Goal: Transaction & Acquisition: Obtain resource

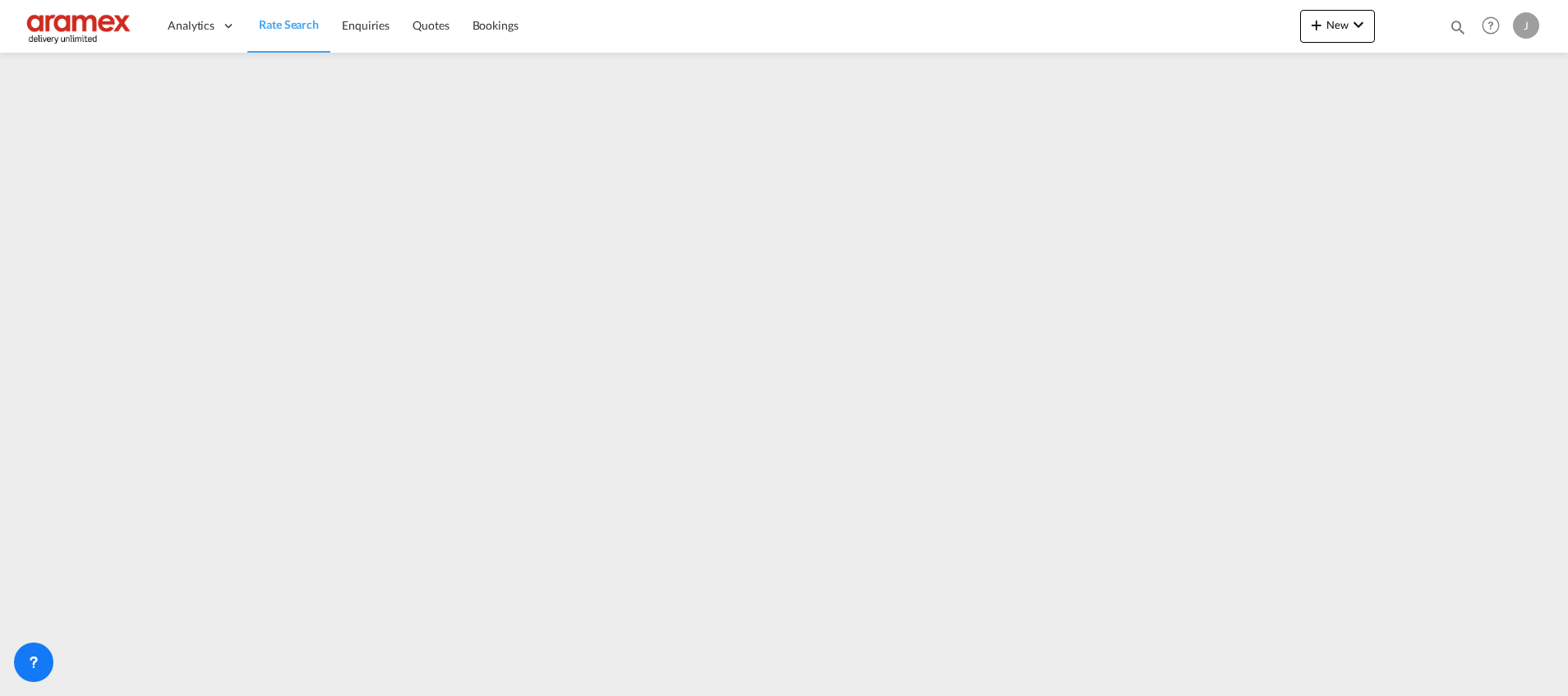
click at [286, 28] on span "Rate Search" at bounding box center [289, 24] width 60 height 14
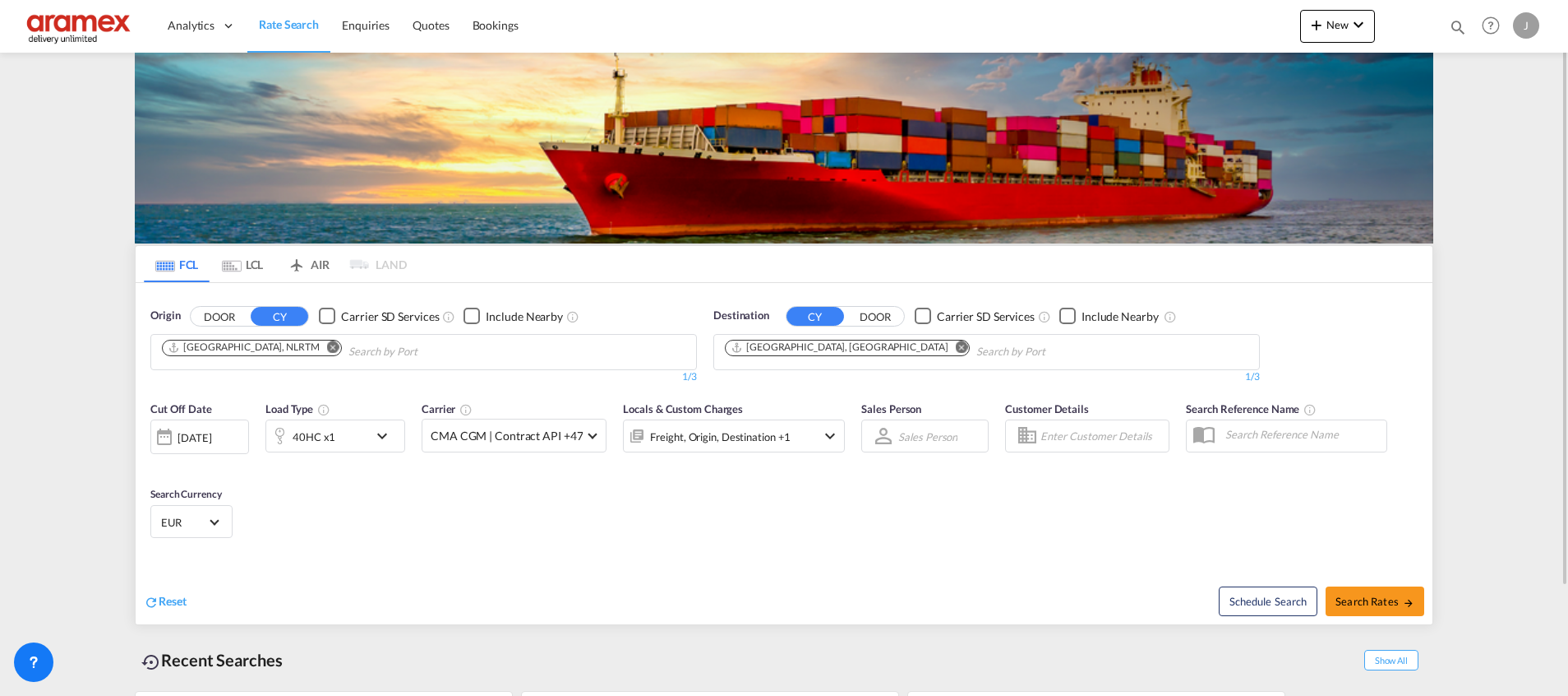
click at [944, 350] on button "Remove" at bounding box center [956, 348] width 25 height 16
paste input "Muara"
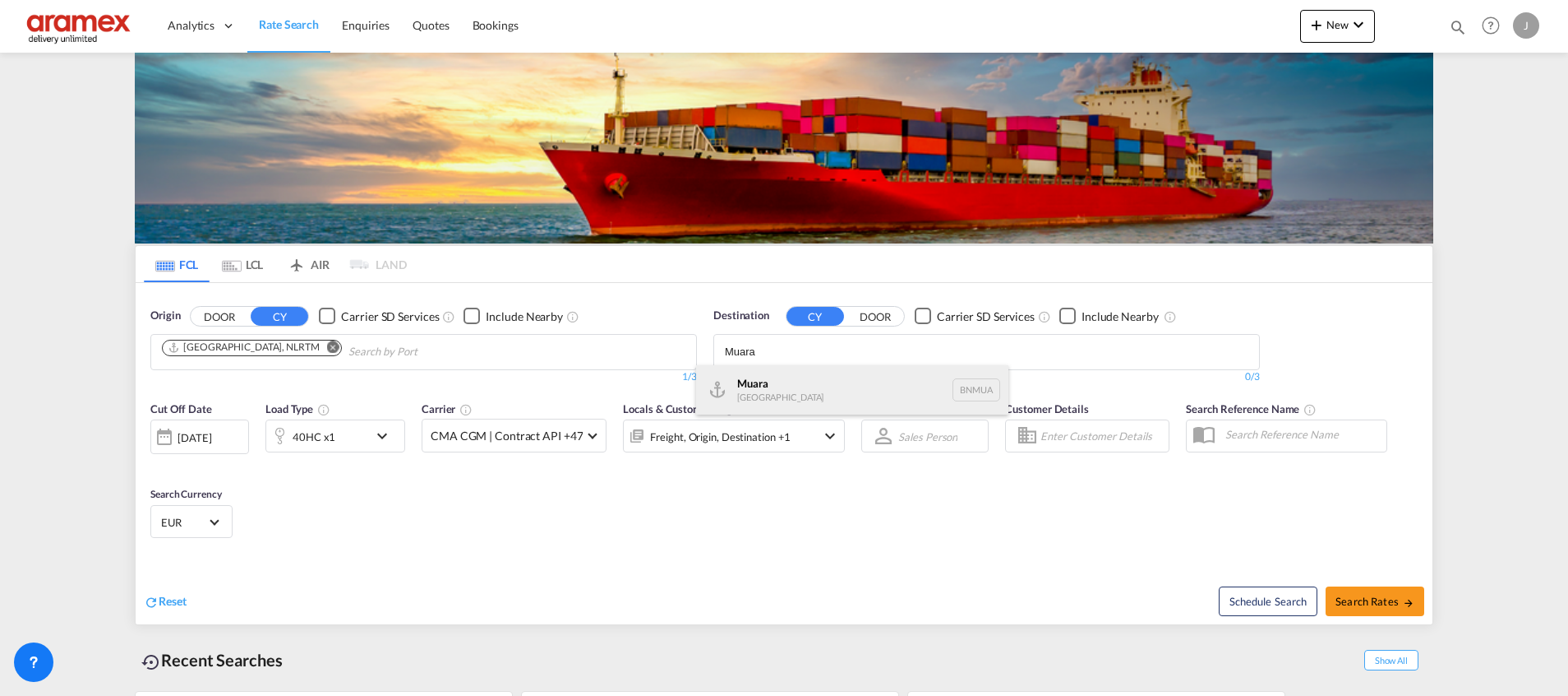
type input "Muara"
click at [779, 389] on div "Muara Brunei Darussalam BNMUA" at bounding box center [852, 390] width 312 height 50
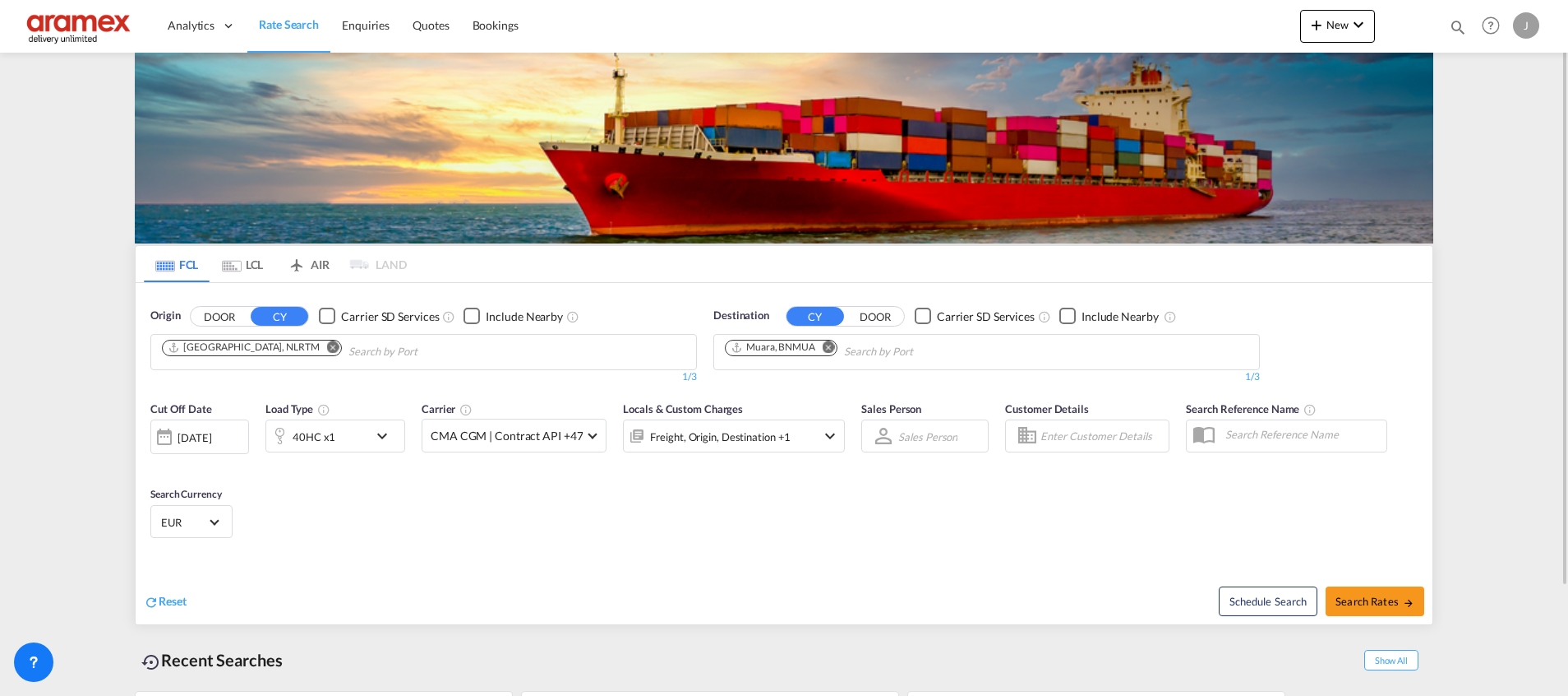
click at [338, 436] on div "40HC x1" at bounding box center [317, 436] width 102 height 33
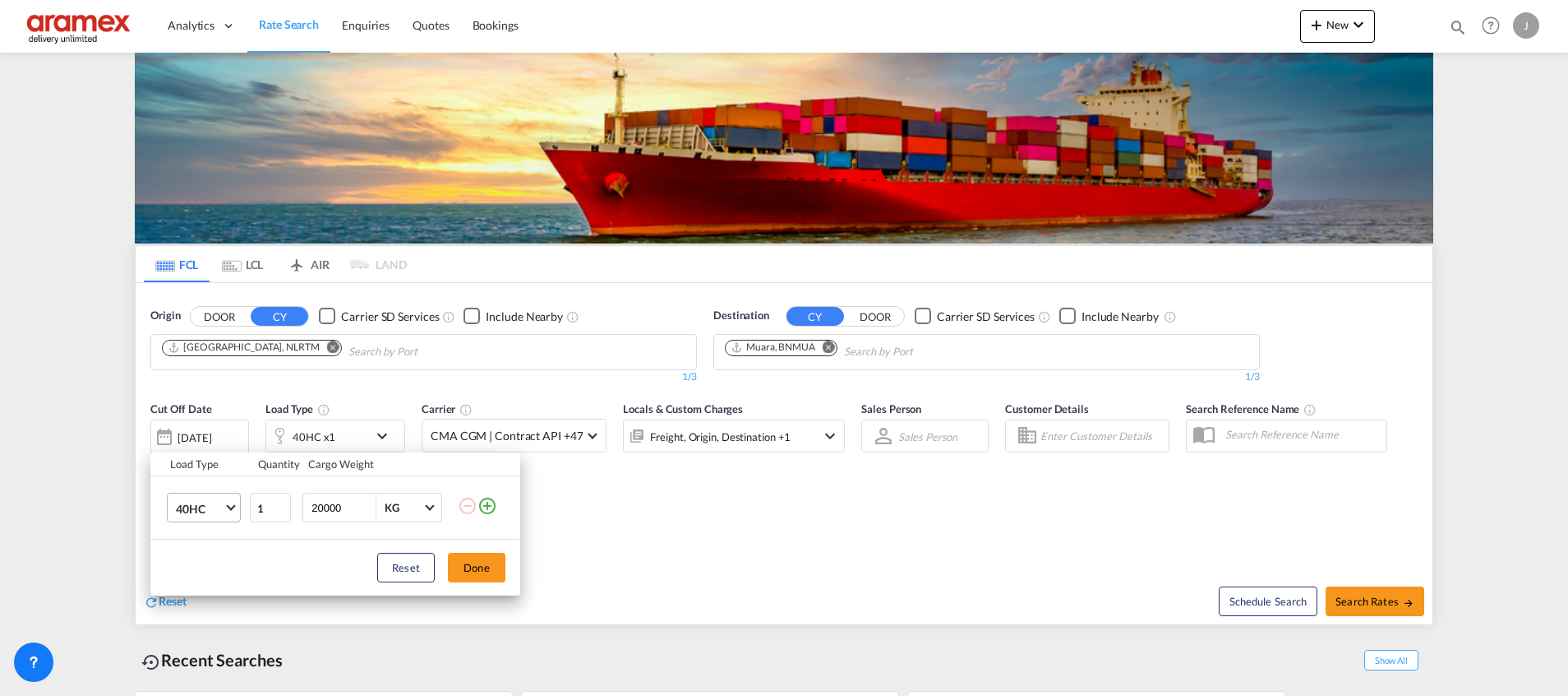
click at [214, 514] on span "40HC" at bounding box center [200, 509] width 48 height 16
click at [211, 509] on md-option "40HC" at bounding box center [218, 508] width 112 height 39
click at [464, 568] on button "Done" at bounding box center [477, 567] width 57 height 30
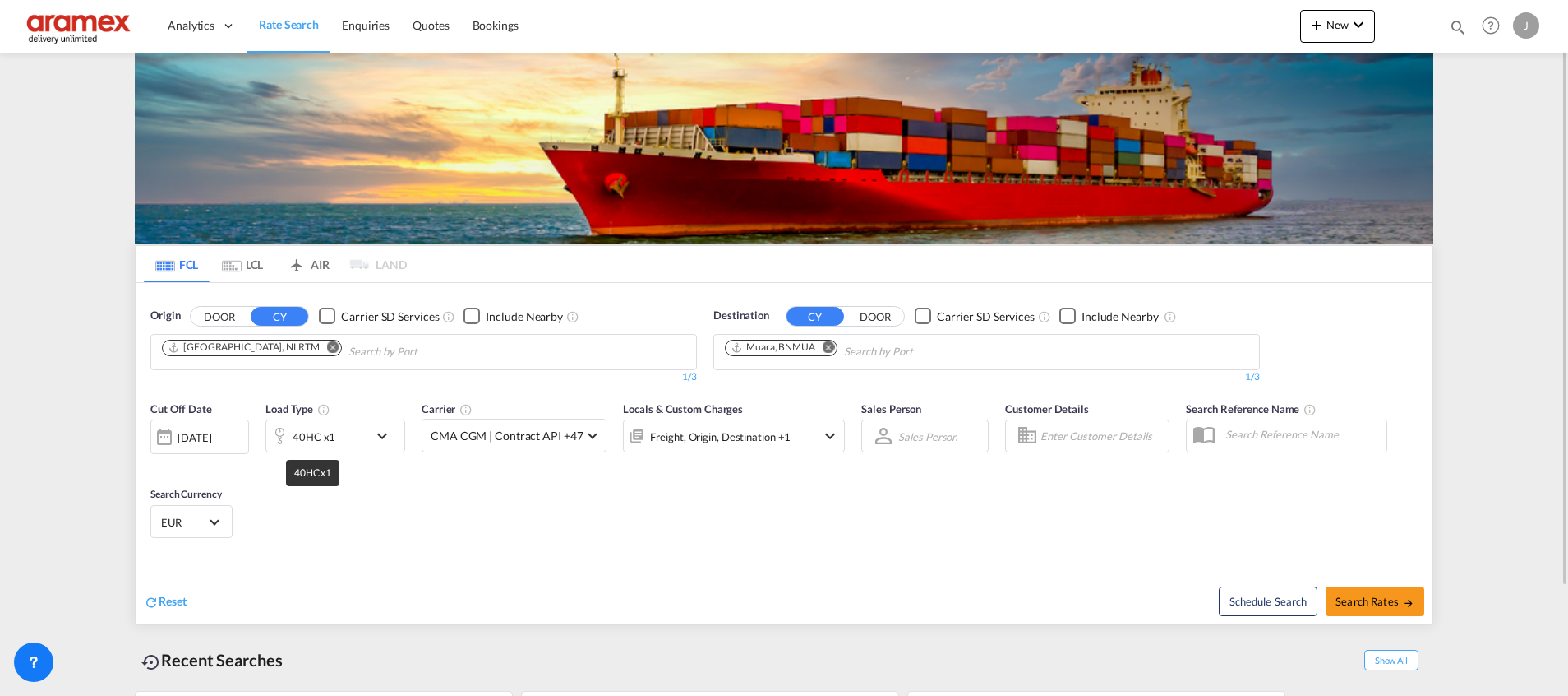
click at [332, 433] on div "40HC x1" at bounding box center [313, 437] width 43 height 23
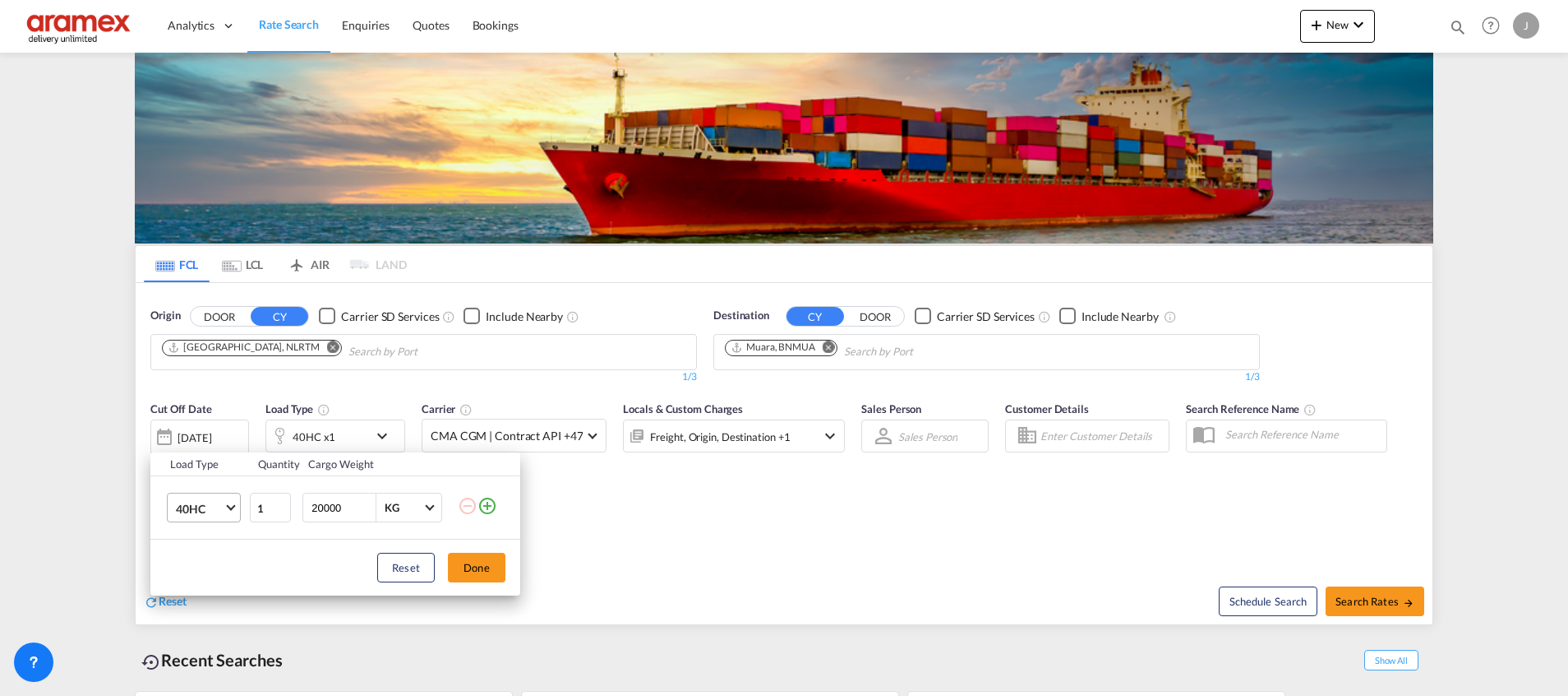
click at [203, 509] on span "40HC" at bounding box center [200, 509] width 48 height 16
click at [206, 424] on md-option "20GP" at bounding box center [218, 428] width 112 height 39
click at [476, 561] on button "Done" at bounding box center [477, 567] width 57 height 30
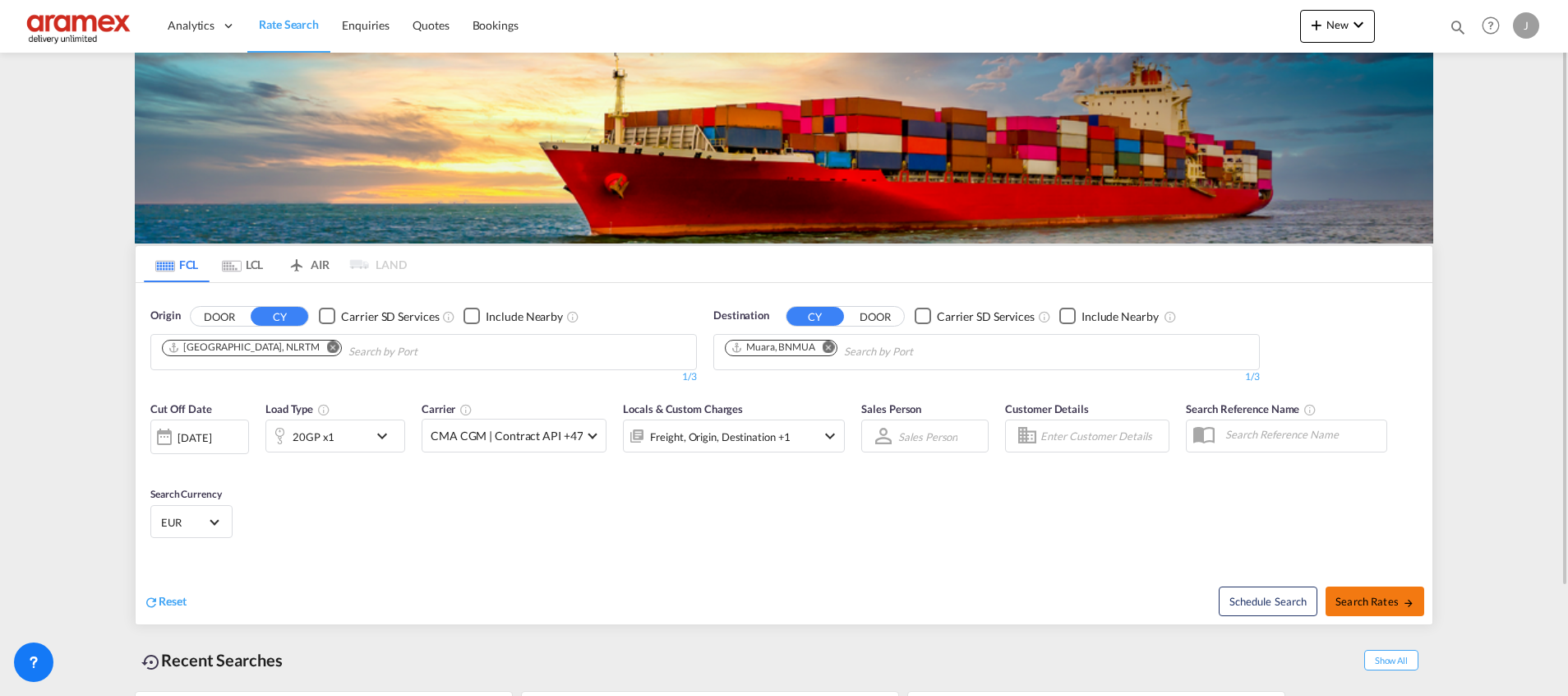
click at [1384, 599] on span "Search Rates" at bounding box center [1375, 601] width 79 height 13
type input "NLRTM to BNMUA / 8 Oct 2025"
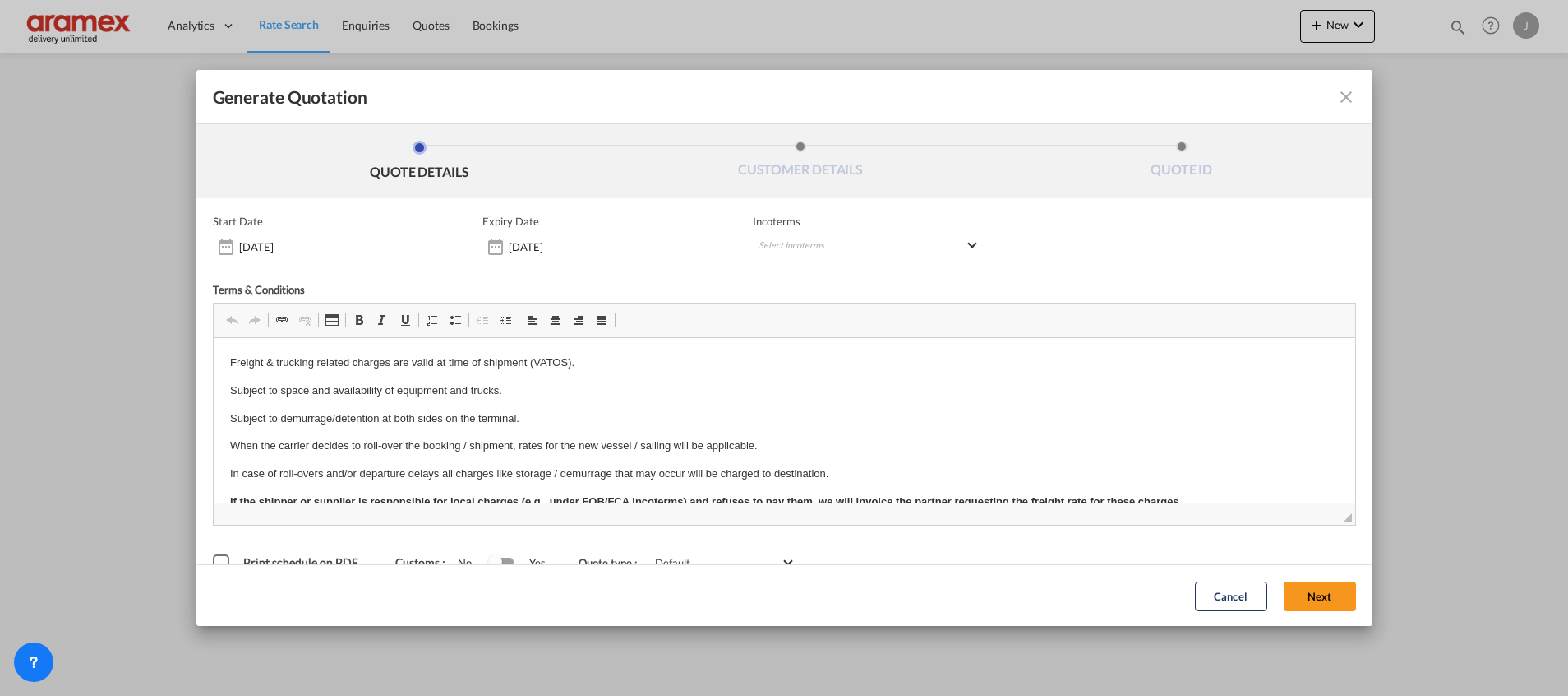
click at [780, 237] on md-select "Select Incoterms CPT - import Carrier Paid to FOB - import Free on Board DPU - …" at bounding box center [867, 247] width 228 height 30
click at [768, 288] on input "search" at bounding box center [830, 280] width 152 height 14
type input "exw"
click at [790, 316] on div "Ex Works" at bounding box center [837, 321] width 156 height 11
click at [1306, 588] on button "Next" at bounding box center [1320, 595] width 73 height 30
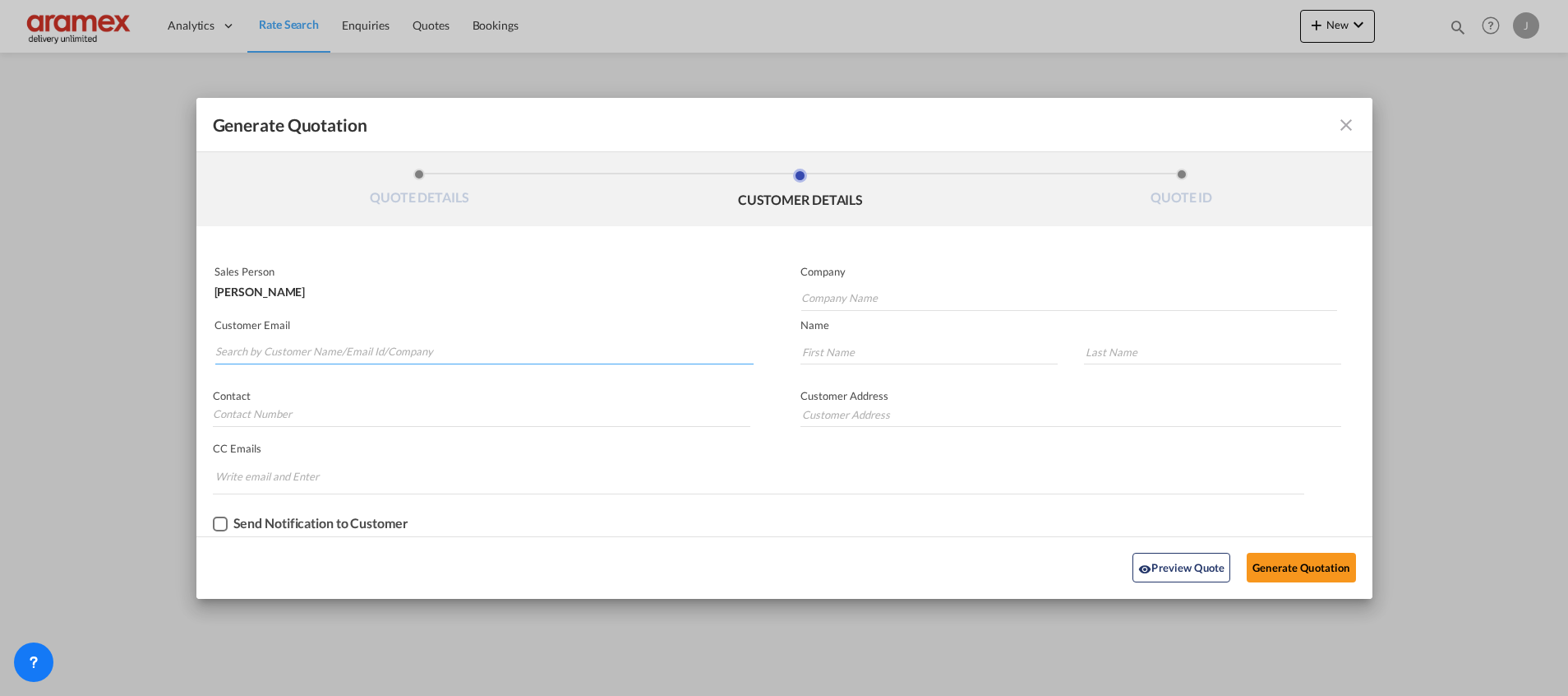
click at [284, 350] on input "Search by Customer Name/Email Id/Company" at bounding box center [483, 352] width 538 height 25
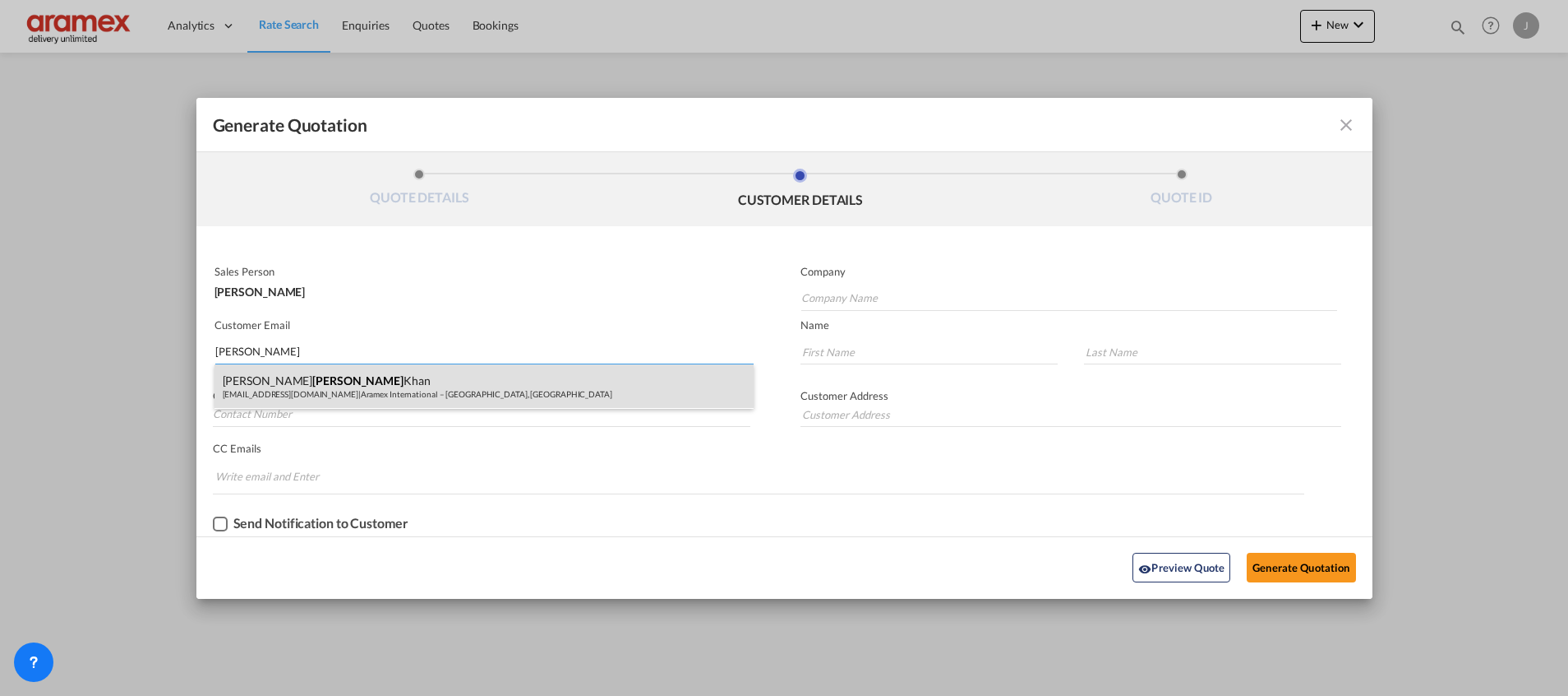
type input "Bazil"
click at [338, 373] on div "Mohamed Bazil Khan mohamedbaz@aramex.com | Aramex International – Dubai, UAE" at bounding box center [483, 386] width 539 height 44
type input "Aramex International – Dubai, UAE"
type input "mohamedbaz@aramex.com"
type input "Mohamed Bazil"
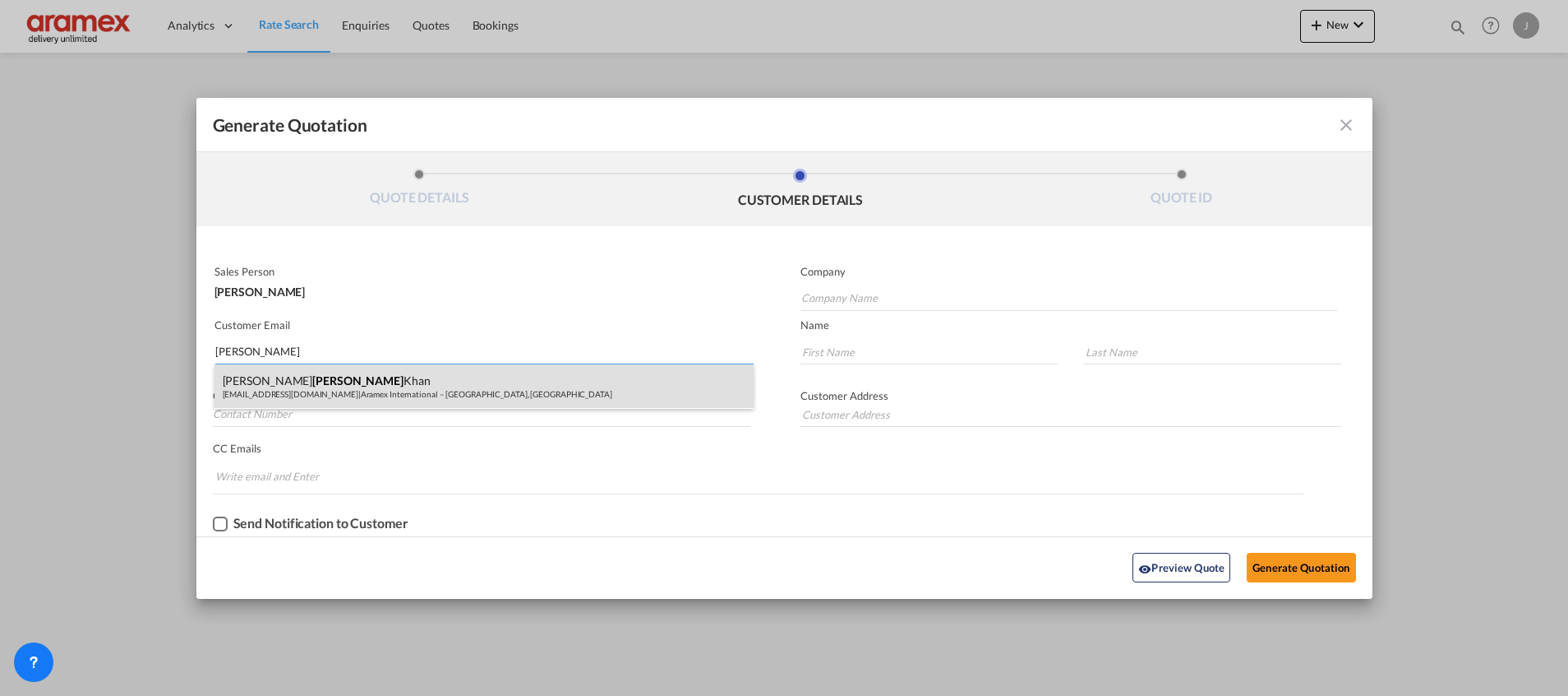
type input "Khan"
type input "Dubai"
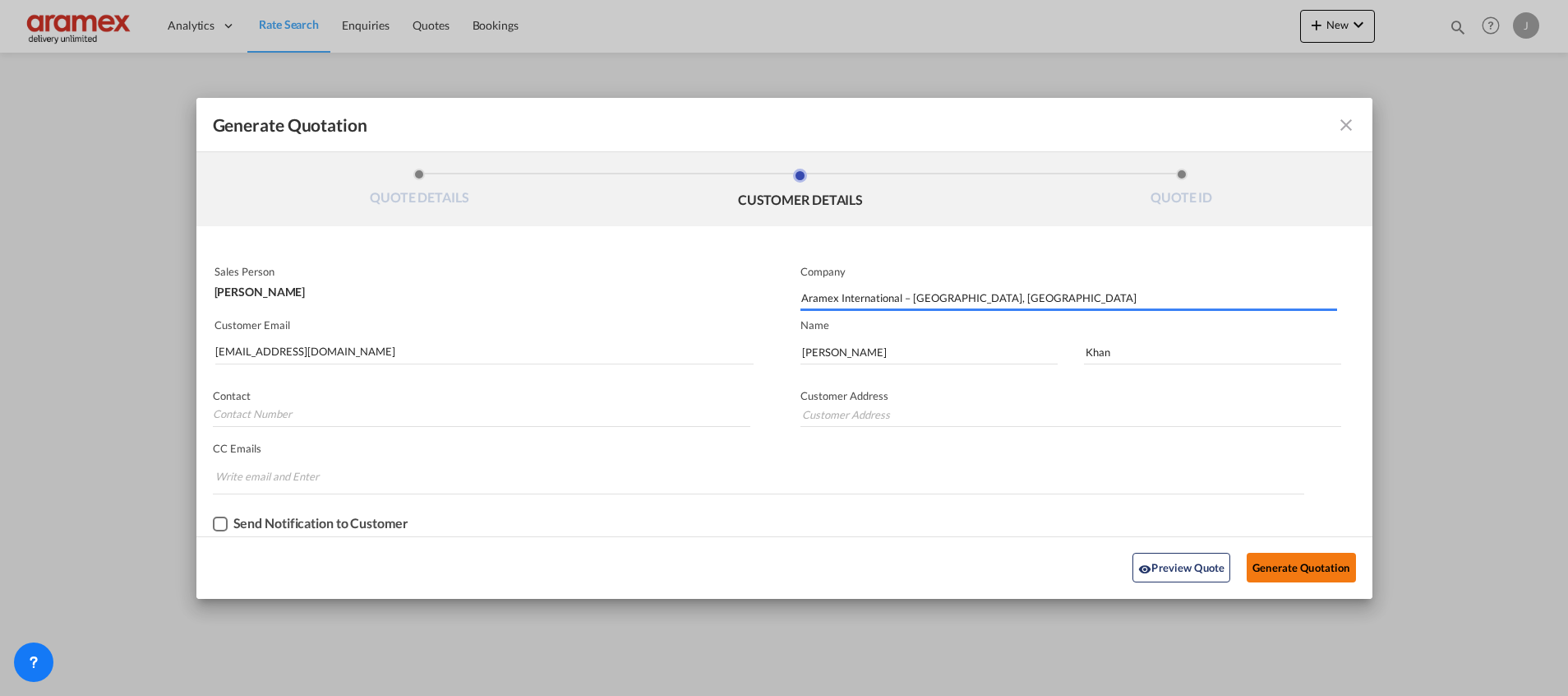
click at [1302, 563] on button "Generate Quotation" at bounding box center [1301, 567] width 109 height 30
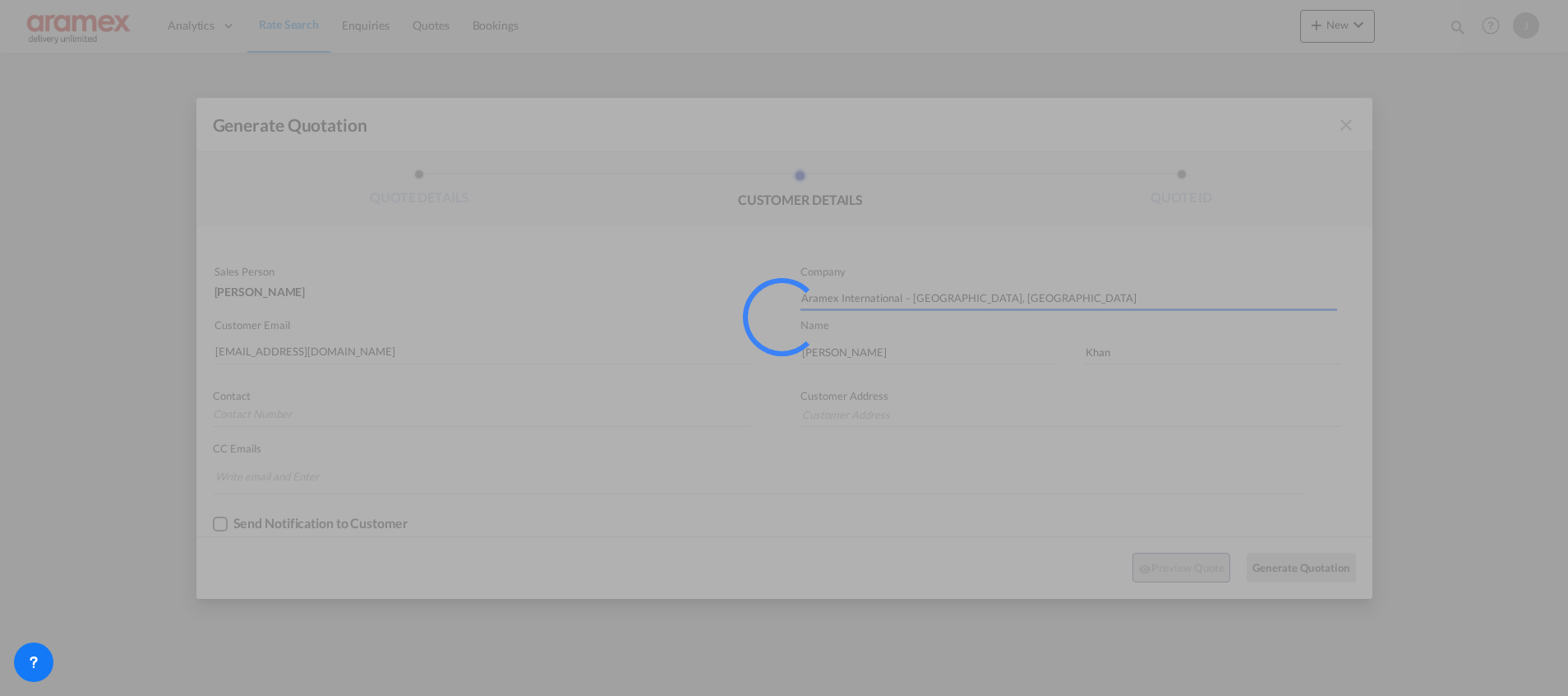
type input "Dubai"
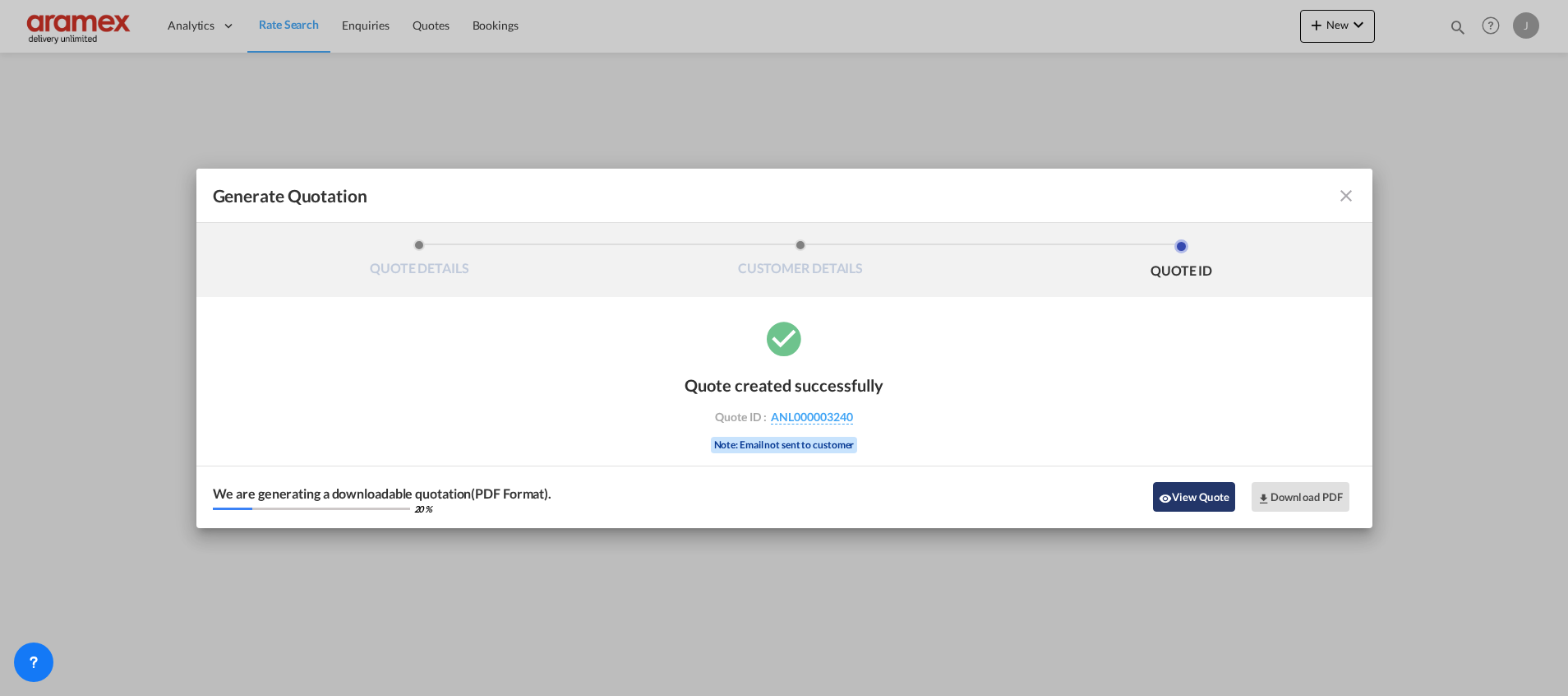
click at [1197, 507] on button "View Quote" at bounding box center [1194, 496] width 82 height 30
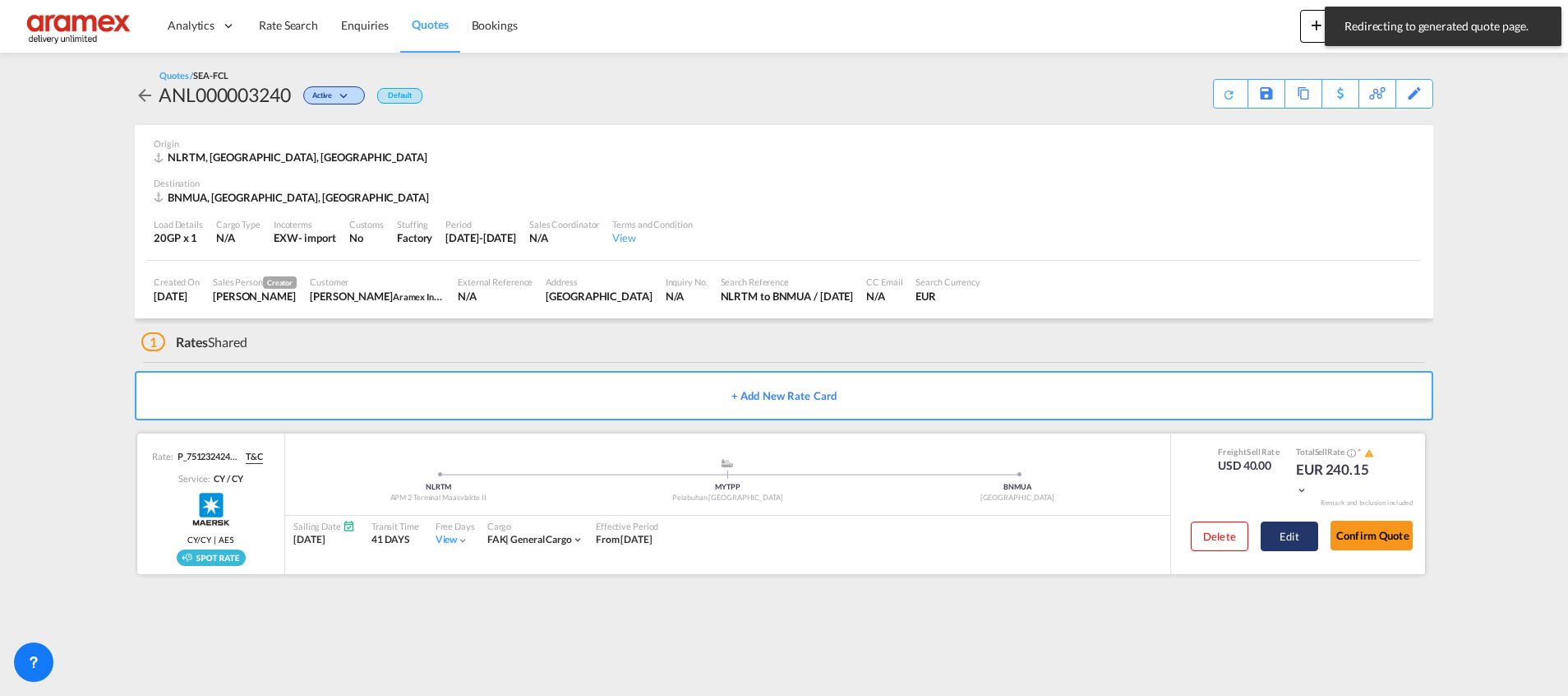
click at [1291, 522] on button "Edit" at bounding box center [1289, 535] width 57 height 30
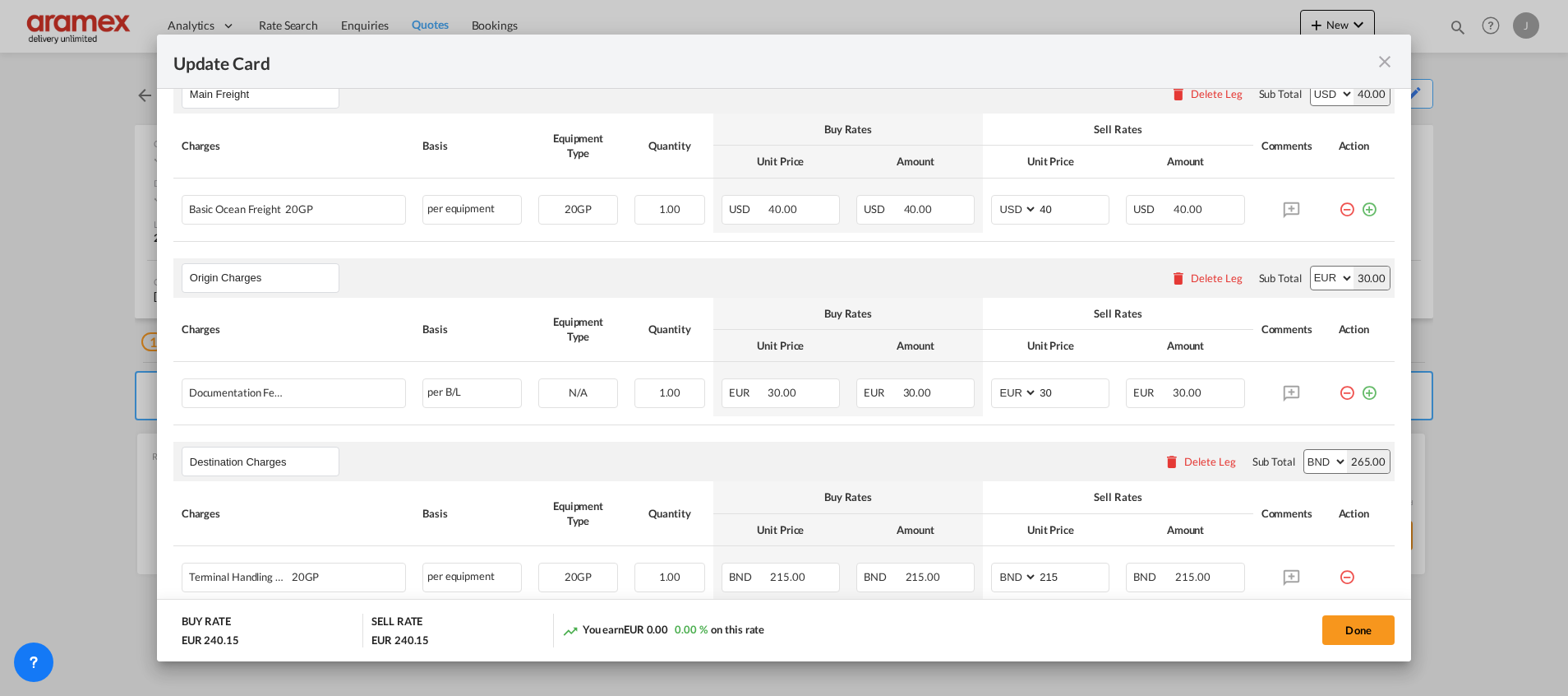
scroll to position [493, 0]
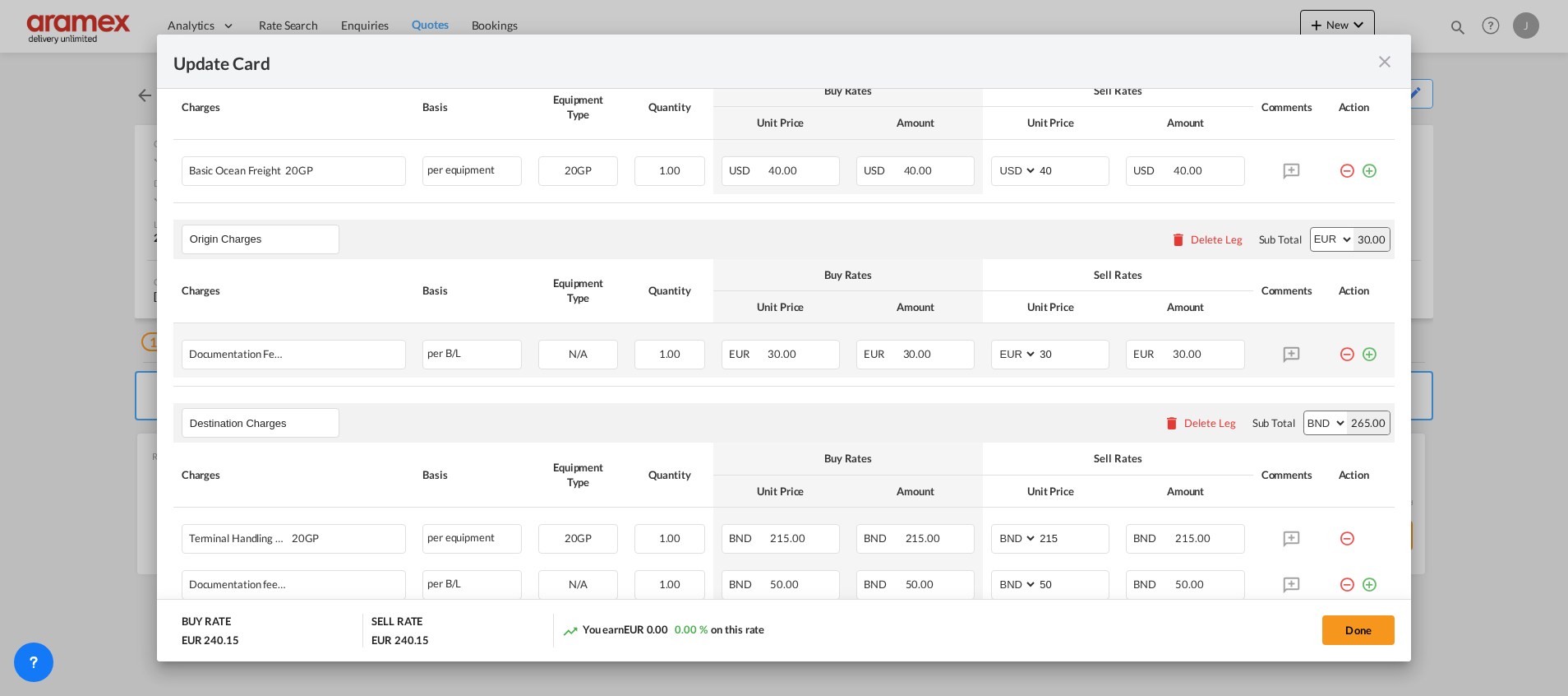
click at [1361, 352] on md-icon "icon-plus-circle-outline green-400-fg" at bounding box center [1368, 347] width 16 height 16
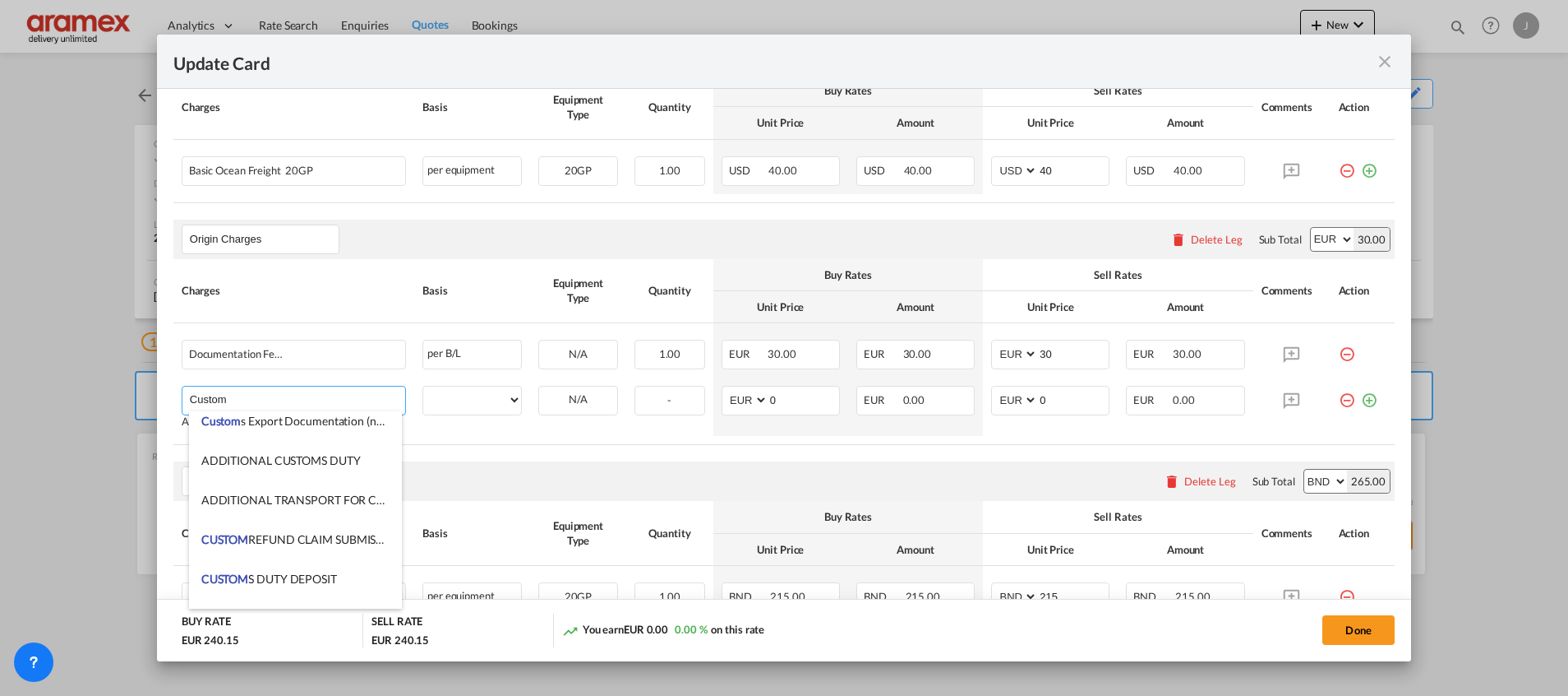
scroll to position [1973, 0]
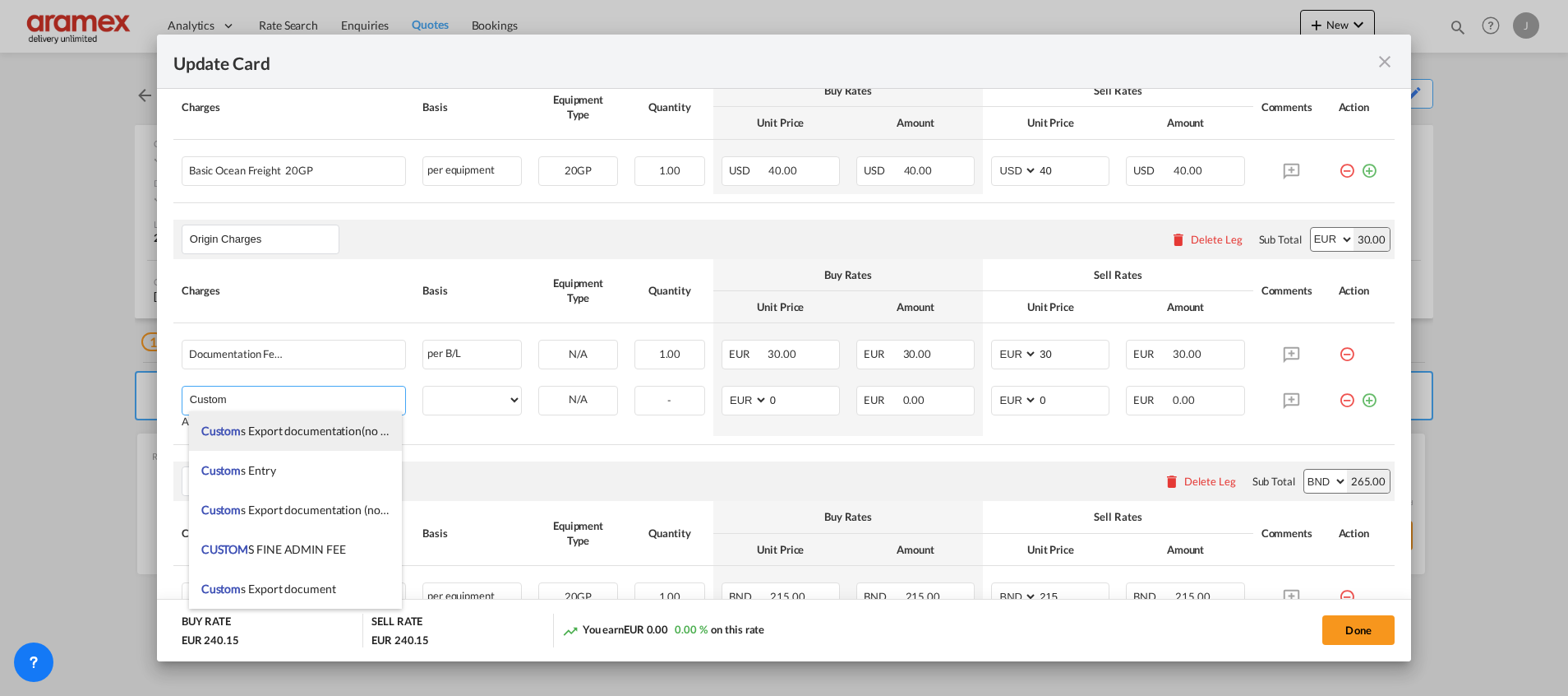
click at [312, 427] on span "Custom s Export documentation(no costs,suggested sell)" at bounding box center [341, 430] width 279 height 14
type input "Customs Export documentation(no costs,suggested sell)"
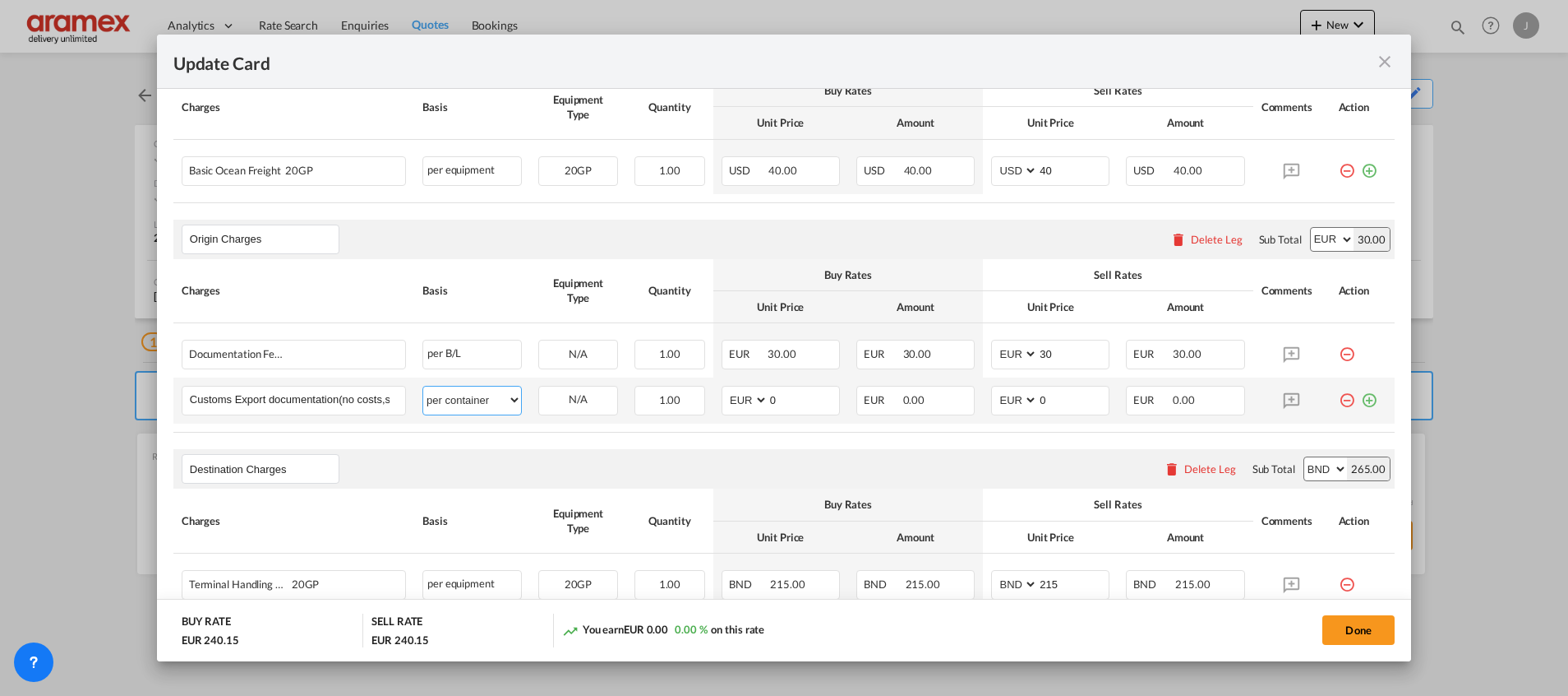
drag, startPoint x: 482, startPoint y: 402, endPoint x: 480, endPoint y: 386, distance: 16.1
click at [481, 402] on select "per equipment per container per B/L per shipping bill per shipment per pallet p…" at bounding box center [472, 400] width 97 height 27
select select "per shipment"
click at [423, 386] on select "per equipment per container per B/L per shipping bill per shipment per pallet p…" at bounding box center [472, 400] width 97 height 27
click at [730, 397] on md-input-container "AED AFN ALL AMD ANG AOA ARS AUD AWG AZN BAM BBD BDT BGN BHD BIF BMD BND BOB BRL…" at bounding box center [781, 400] width 118 height 30
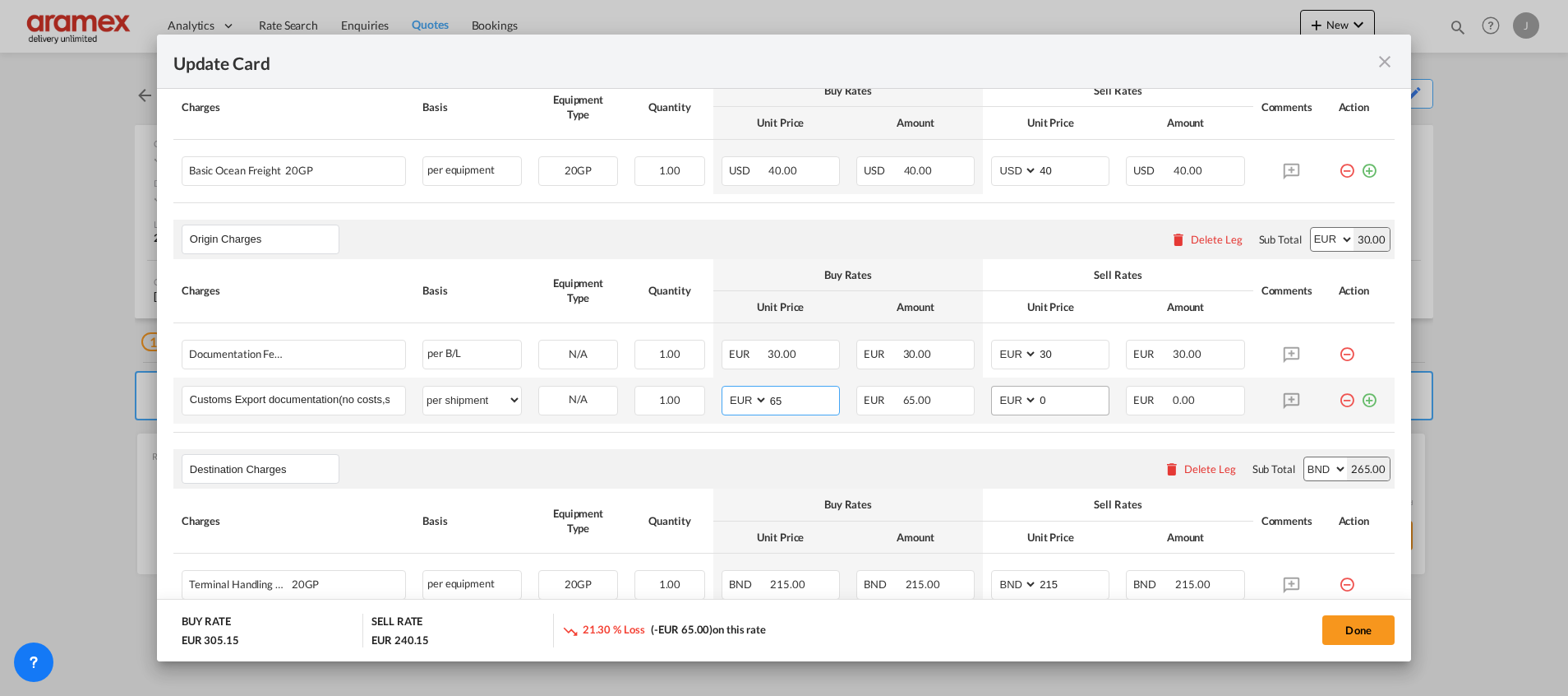
type input "65"
drag, startPoint x: 1063, startPoint y: 402, endPoint x: 998, endPoint y: 399, distance: 65.1
click at [1004, 402] on md-input-container "AED AFN ALL AMD ANG AOA ARS AUD AWG AZN BAM BBD BDT BGN BHD BIF BMD BND BOB BRL…" at bounding box center [1050, 400] width 118 height 30
type input "65"
click at [820, 458] on div "Destination Charges Please enter leg name Leg Name Already Exists Delete Leg Su…" at bounding box center [784, 468] width 1221 height 39
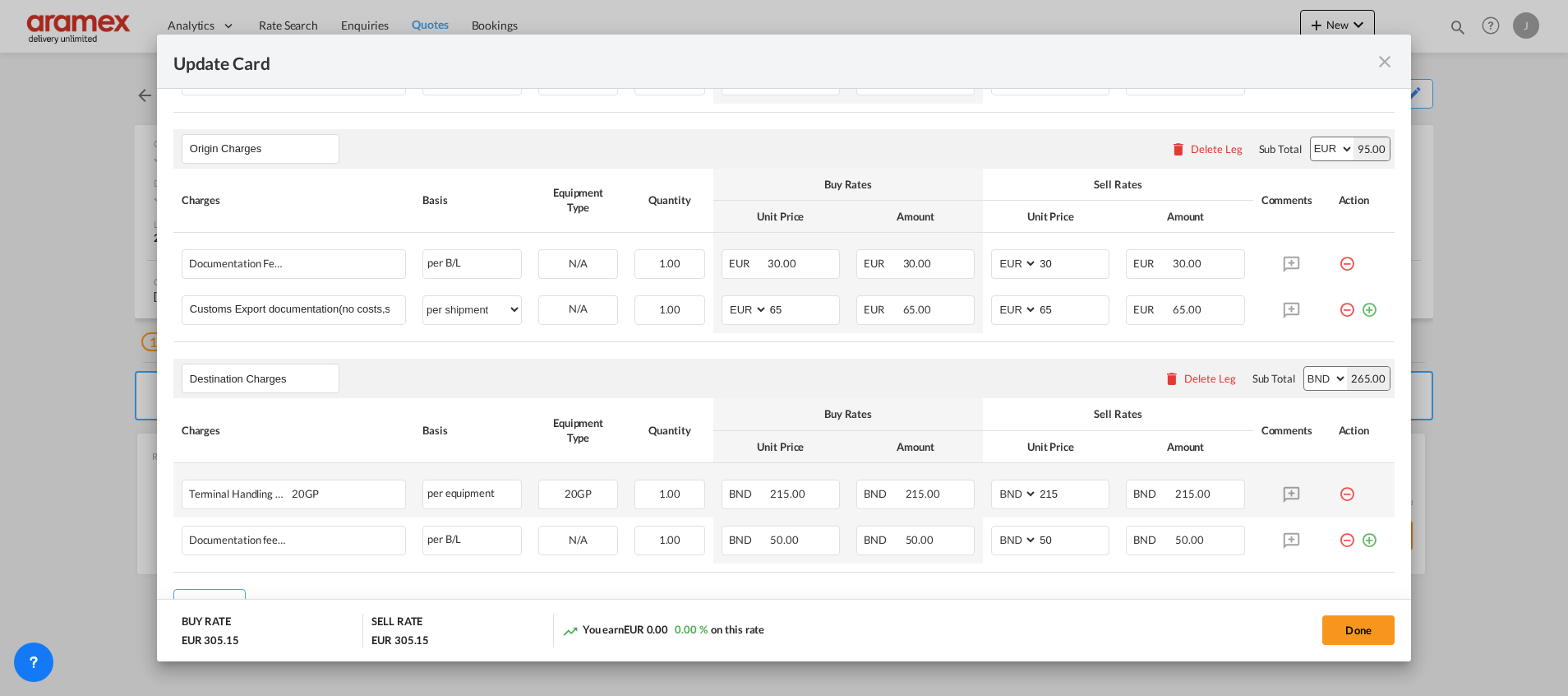
scroll to position [617, 0]
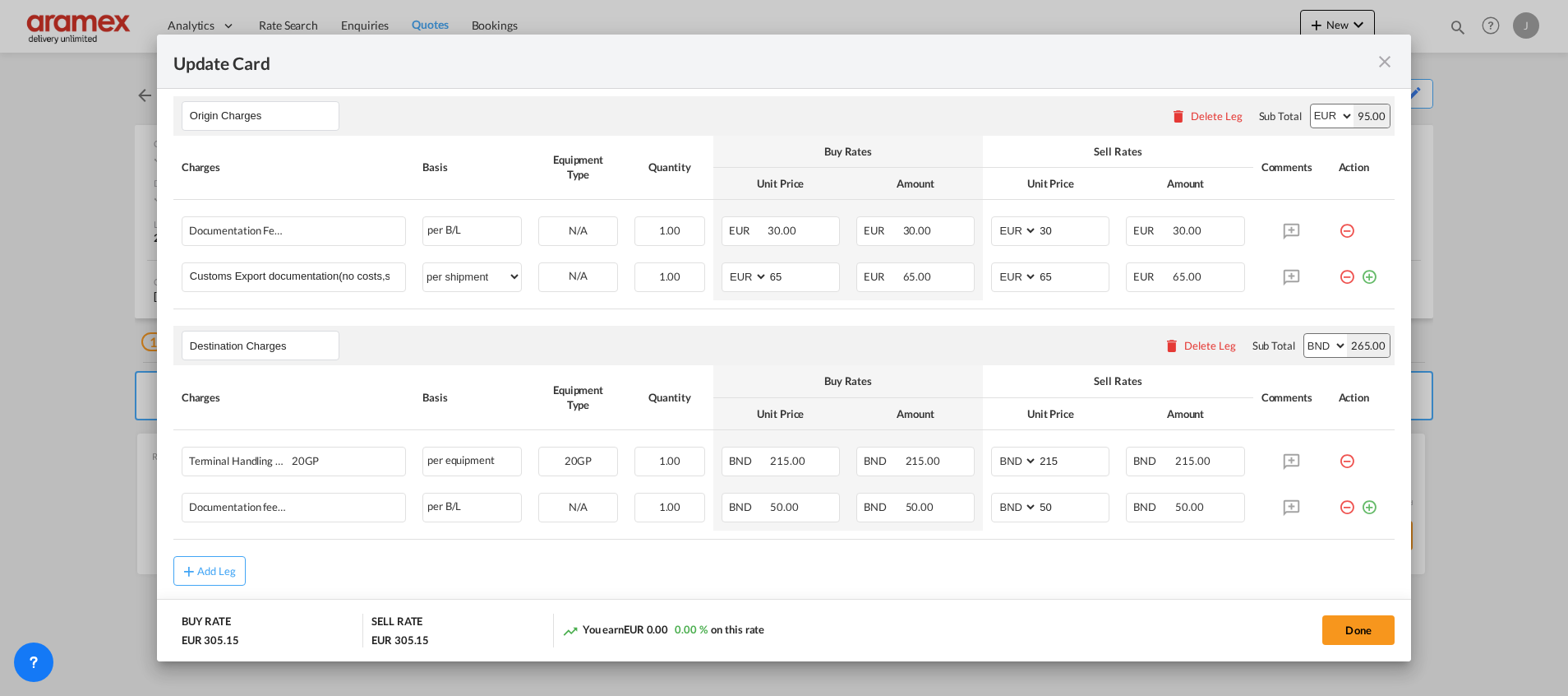
click at [1200, 350] on div "Delete Leg" at bounding box center [1210, 345] width 52 height 13
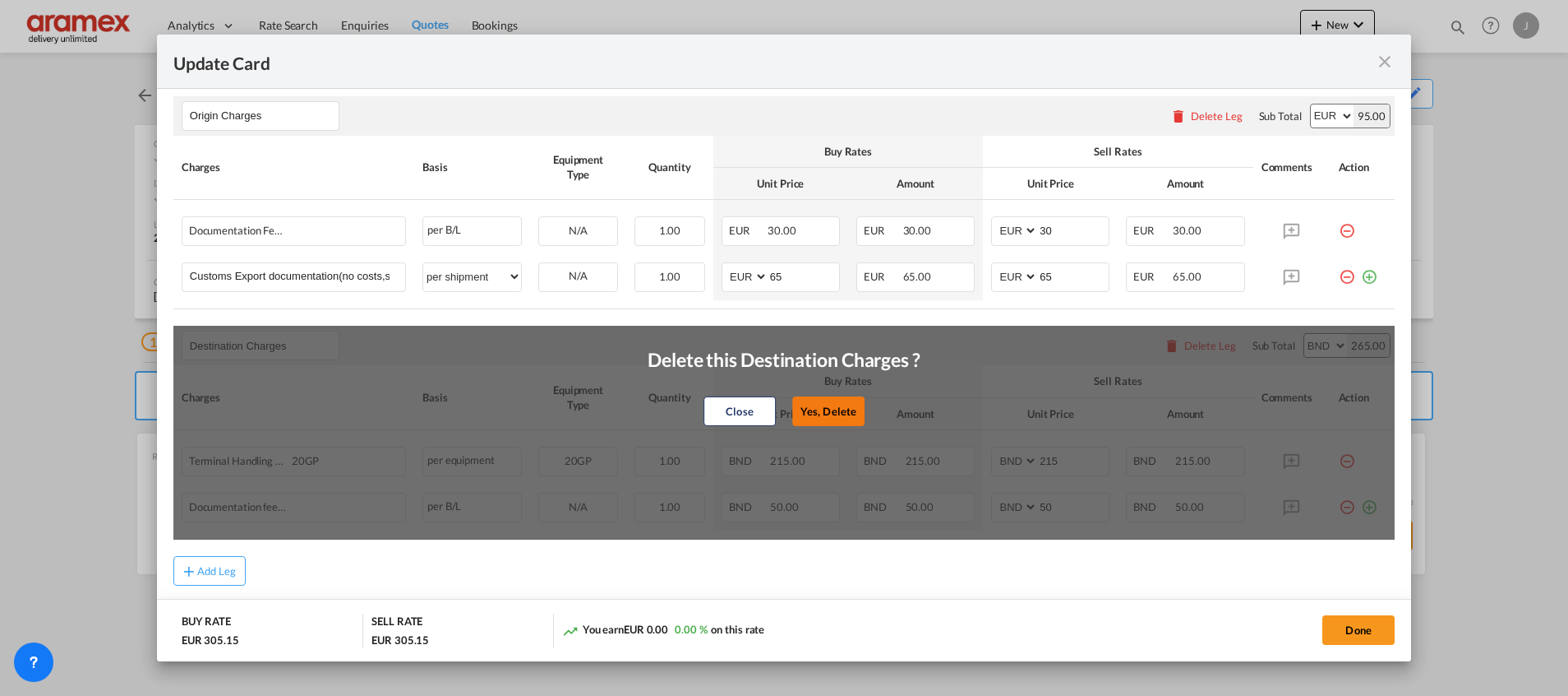
click at [814, 402] on button "Yes, Delete" at bounding box center [828, 411] width 73 height 30
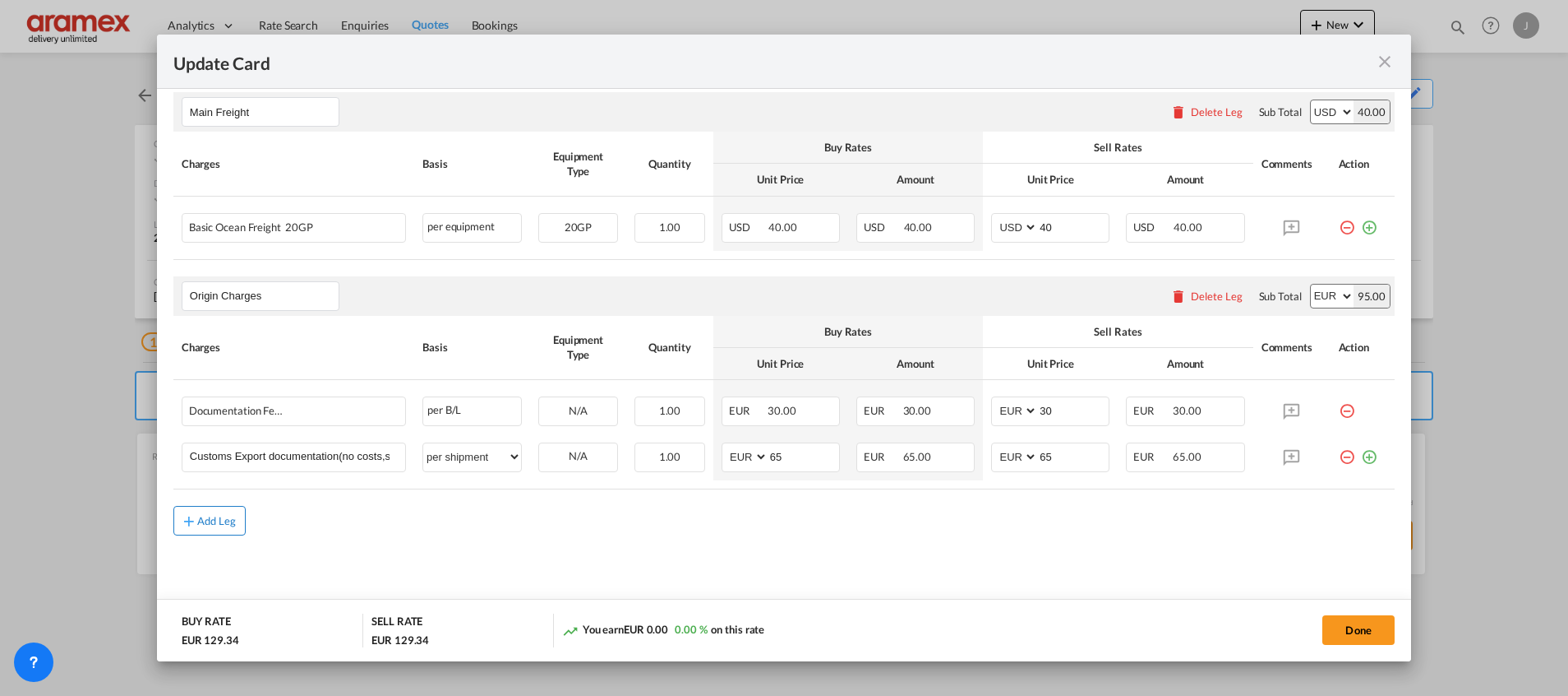
click at [214, 519] on div "Add Leg" at bounding box center [216, 520] width 39 height 10
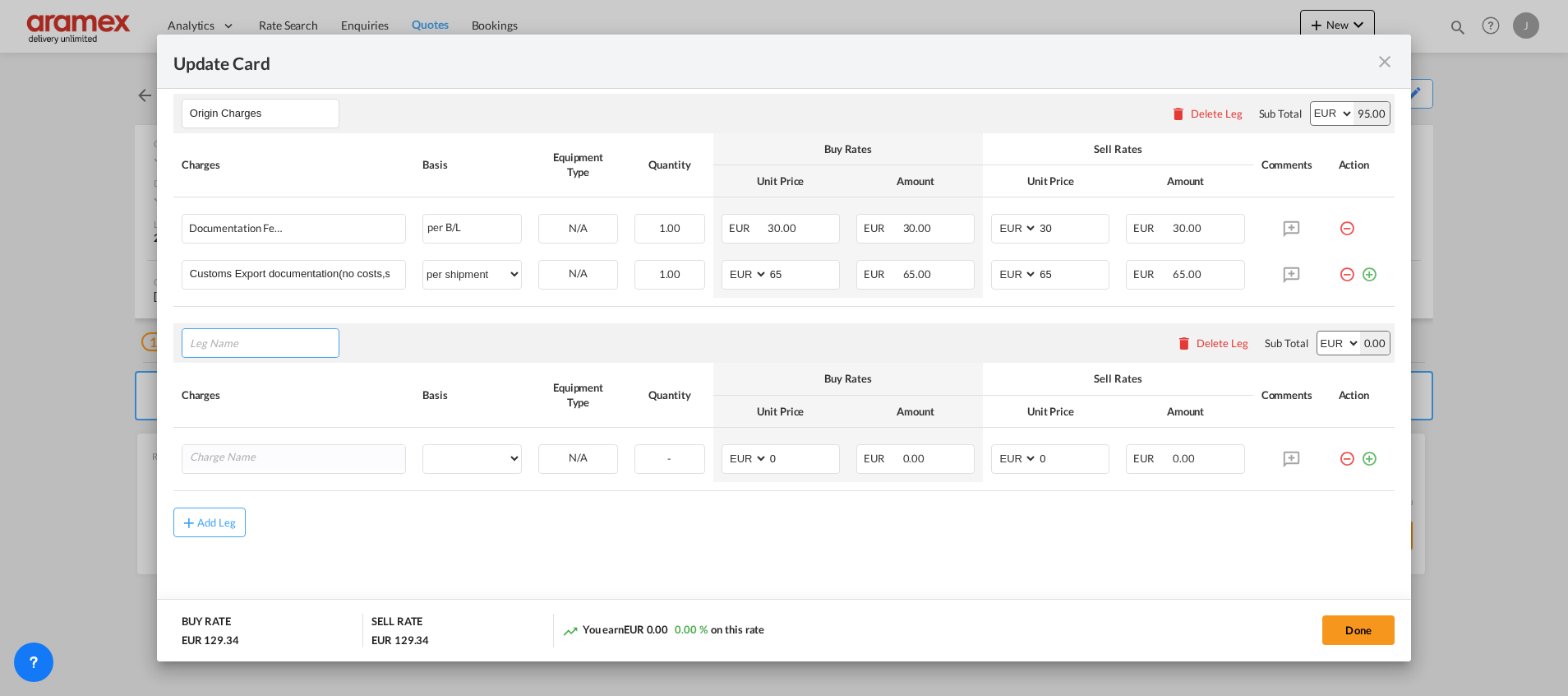
scroll to position [620, 0]
click at [232, 381] on span "Trans port at Origin" at bounding box center [249, 379] width 97 height 14
type input "Transport at Origin"
click at [258, 470] on div "Update CardPort of ..." at bounding box center [293, 458] width 225 height 30
click at [268, 458] on input "Charge Name" at bounding box center [297, 456] width 215 height 25
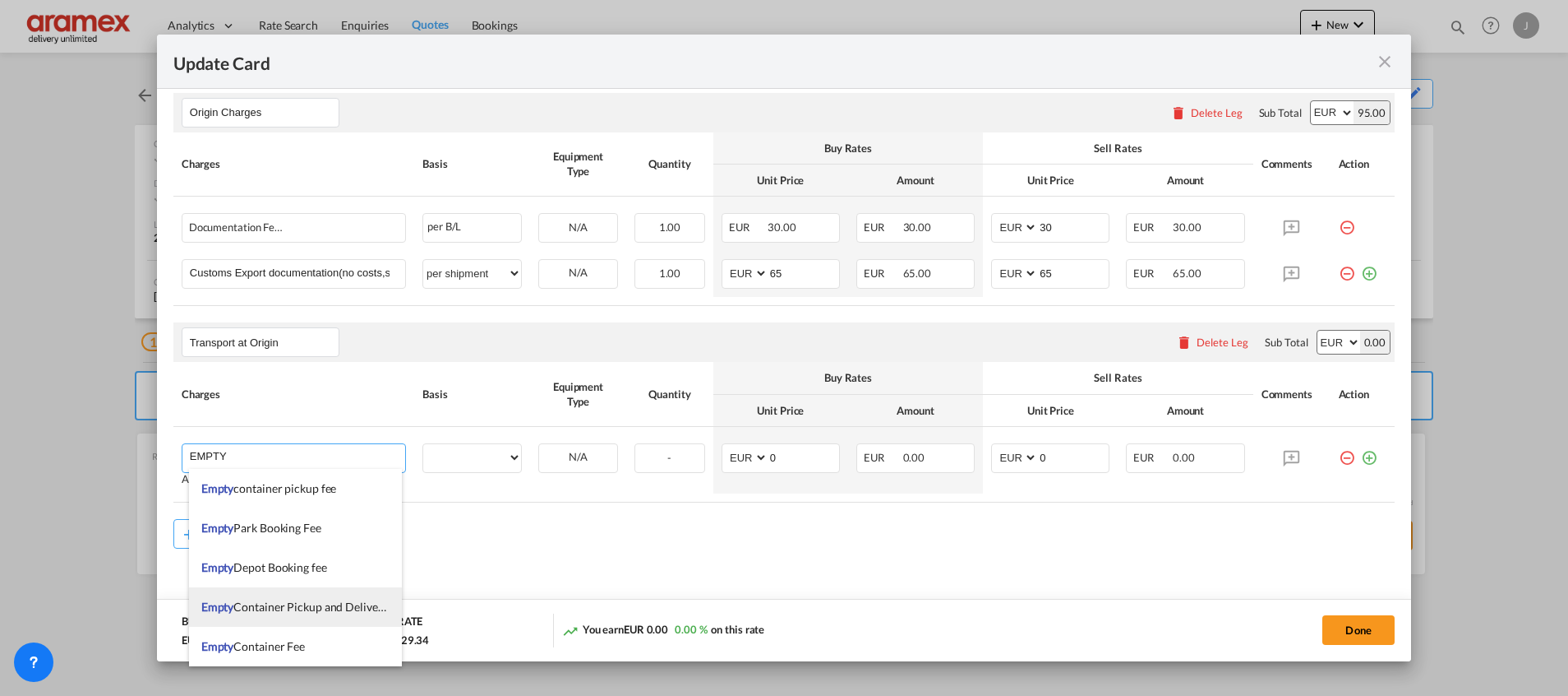
click at [276, 602] on span "Empty Container Pickup and Delivery Charge" at bounding box center [314, 606] width 226 height 14
type input "Empty Container Pickup and Delivery Charge"
select select "per equipment"
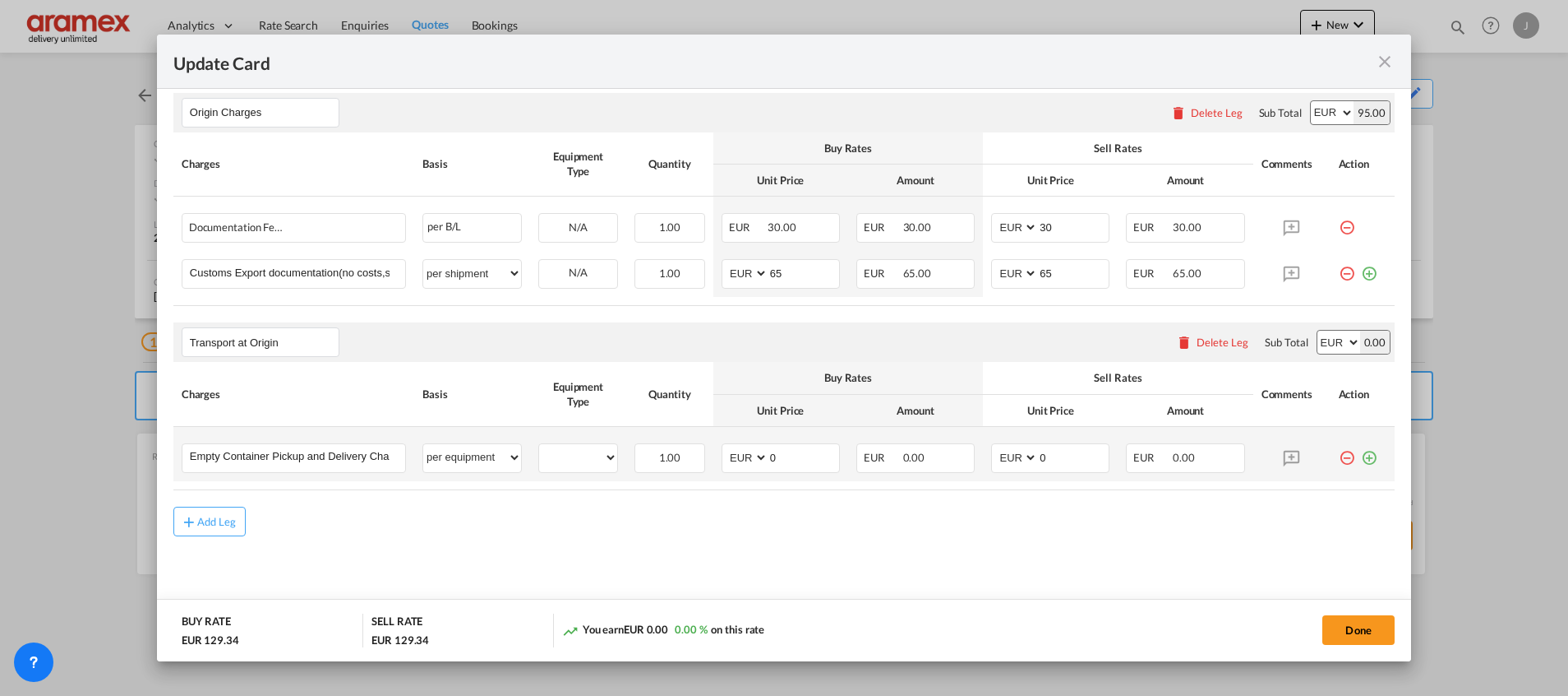
click at [1348, 466] on td "Update CardPort of ..." at bounding box center [1364, 453] width 65 height 54
click at [1361, 460] on md-icon "icon-plus-circle-outline green-400-fg" at bounding box center [1368, 451] width 16 height 16
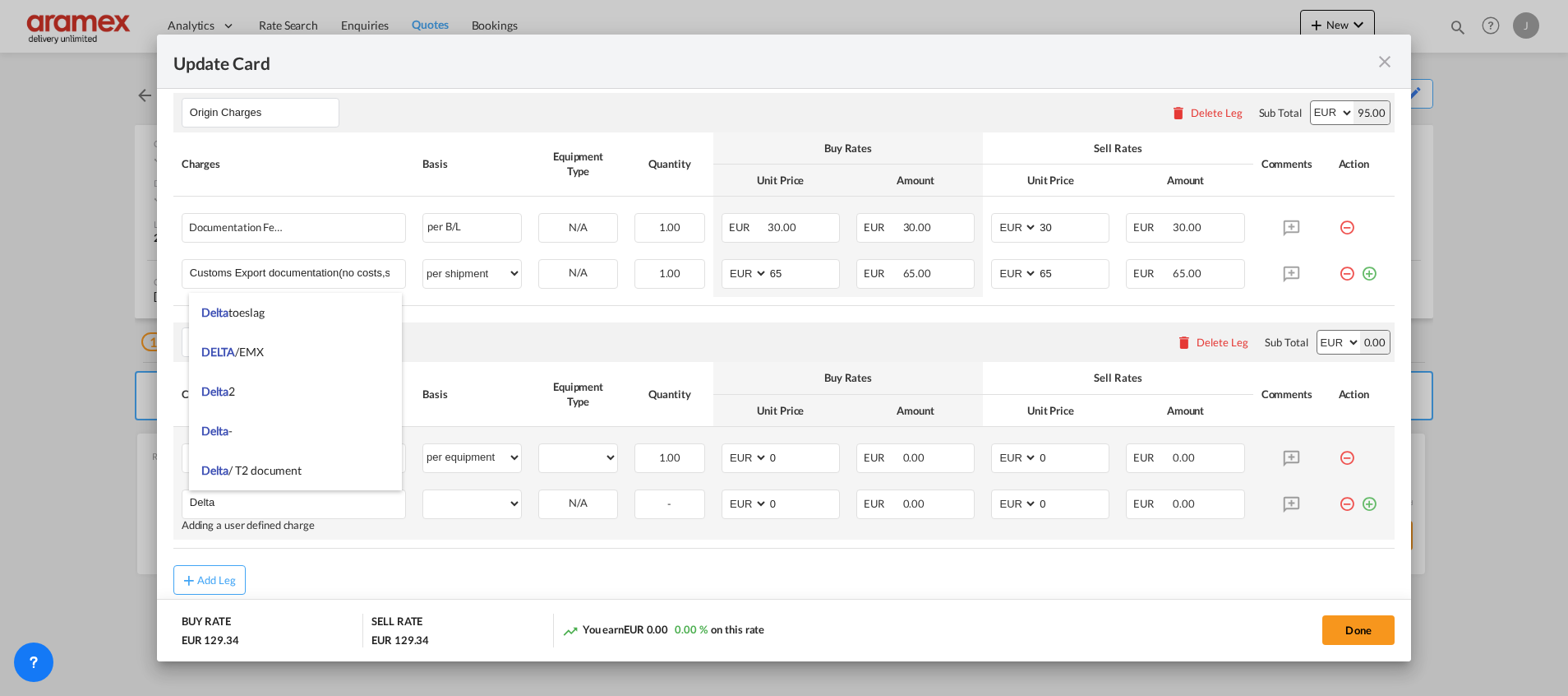
type input "Delta"
click at [1361, 506] on md-icon "icon-plus-circle-outline green-400-fg" at bounding box center [1368, 497] width 16 height 16
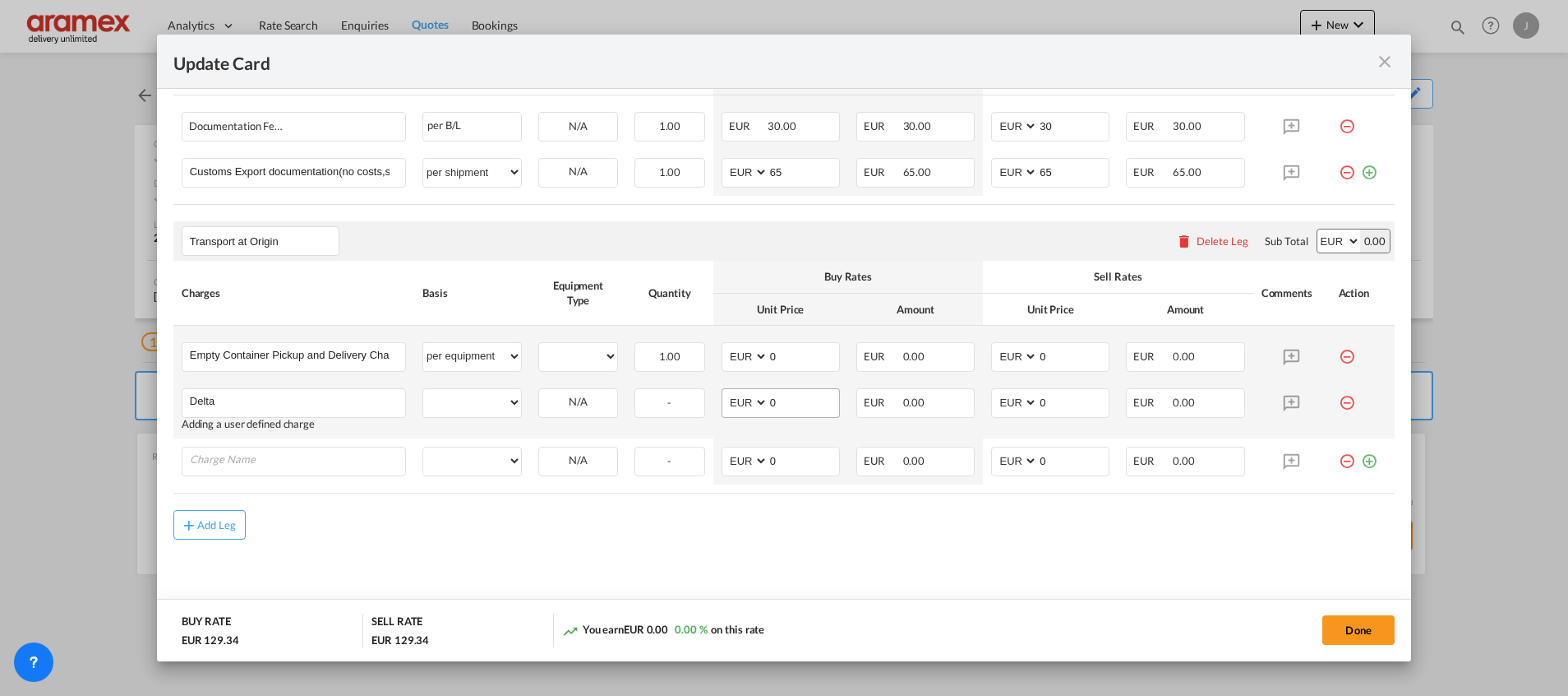
scroll to position [725, 0]
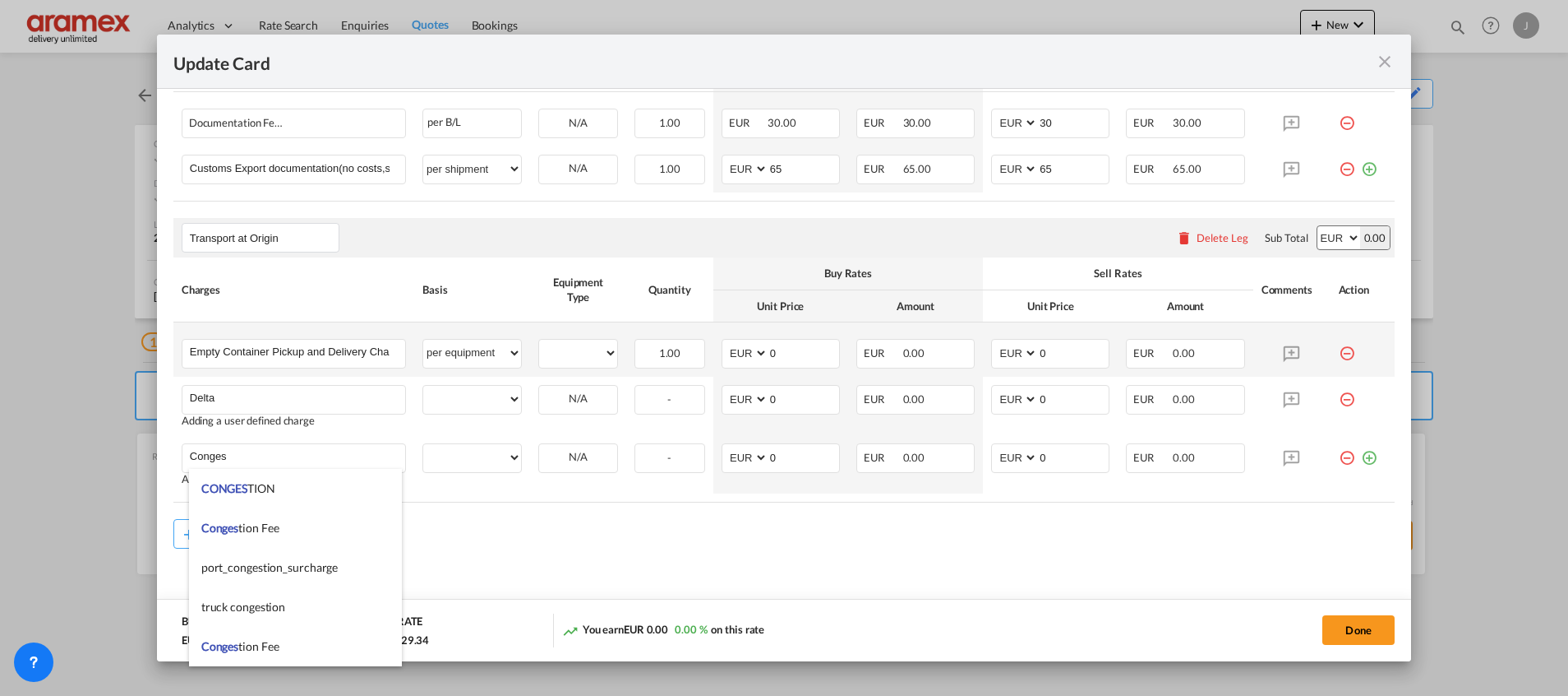
drag, startPoint x: 273, startPoint y: 534, endPoint x: 558, endPoint y: 509, distance: 286.1
click at [275, 534] on li "Conges tion Fee" at bounding box center [295, 528] width 213 height 39
type input "Congestion Fee"
select select "per equipment"
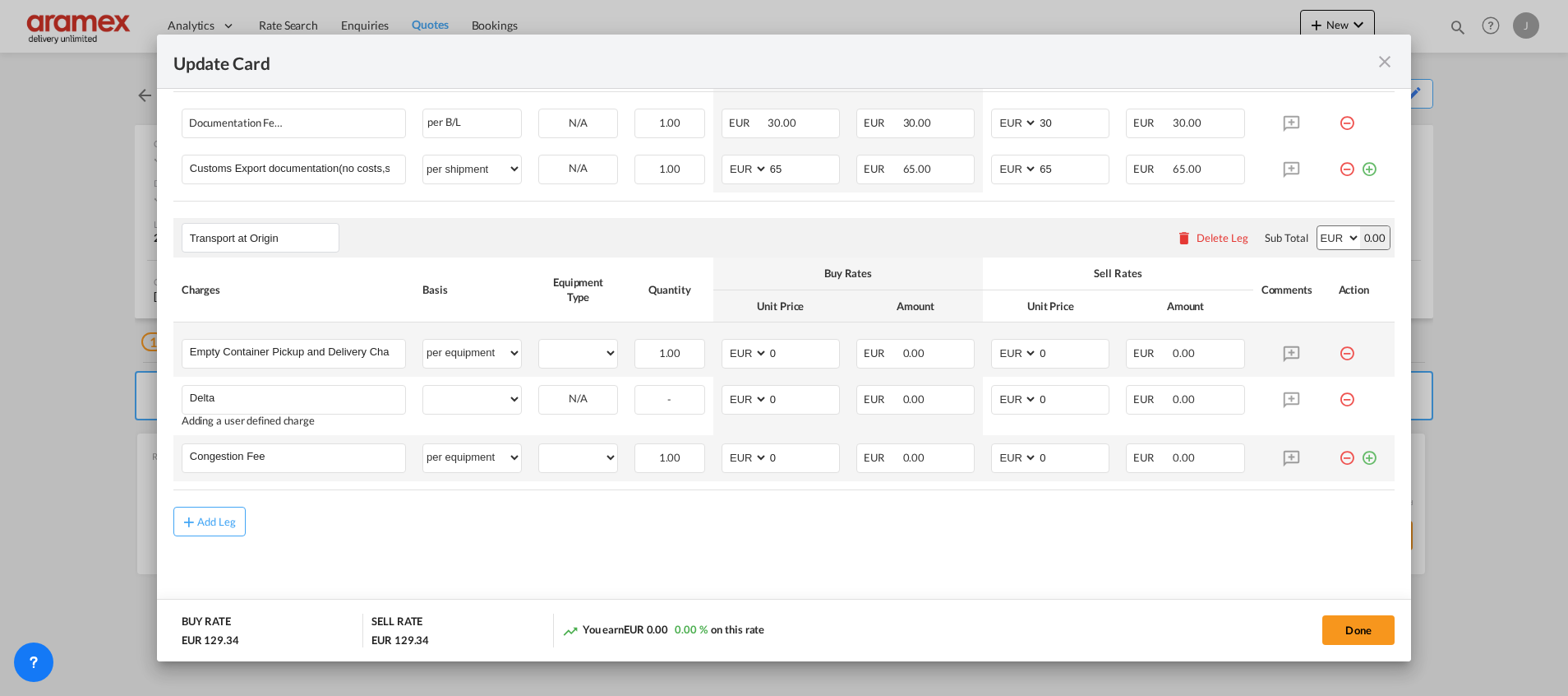
click at [1361, 456] on md-icon "icon-plus-circle-outline green-400-fg" at bounding box center [1368, 451] width 16 height 16
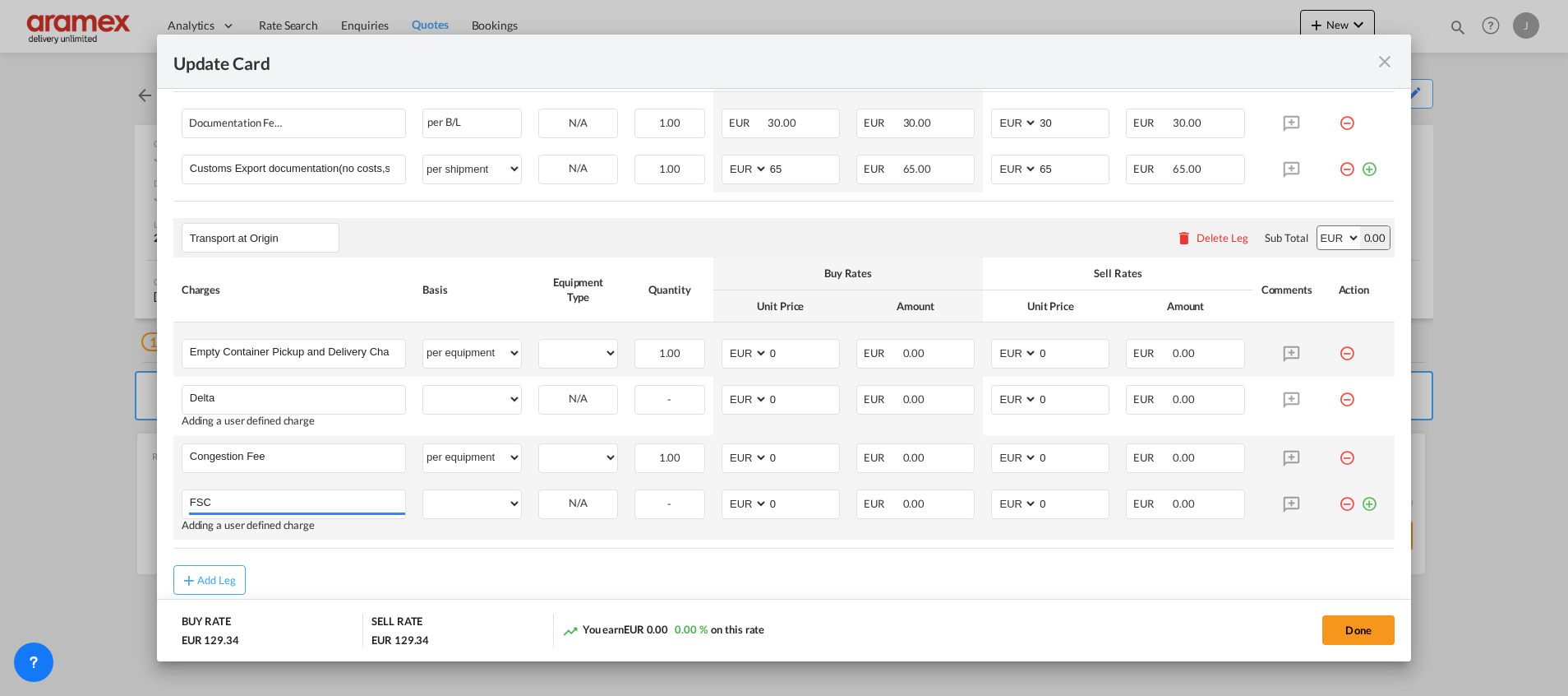
type input "FSC"
click at [1361, 500] on md-icon "icon-plus-circle-outline green-400-fg" at bounding box center [1368, 497] width 16 height 16
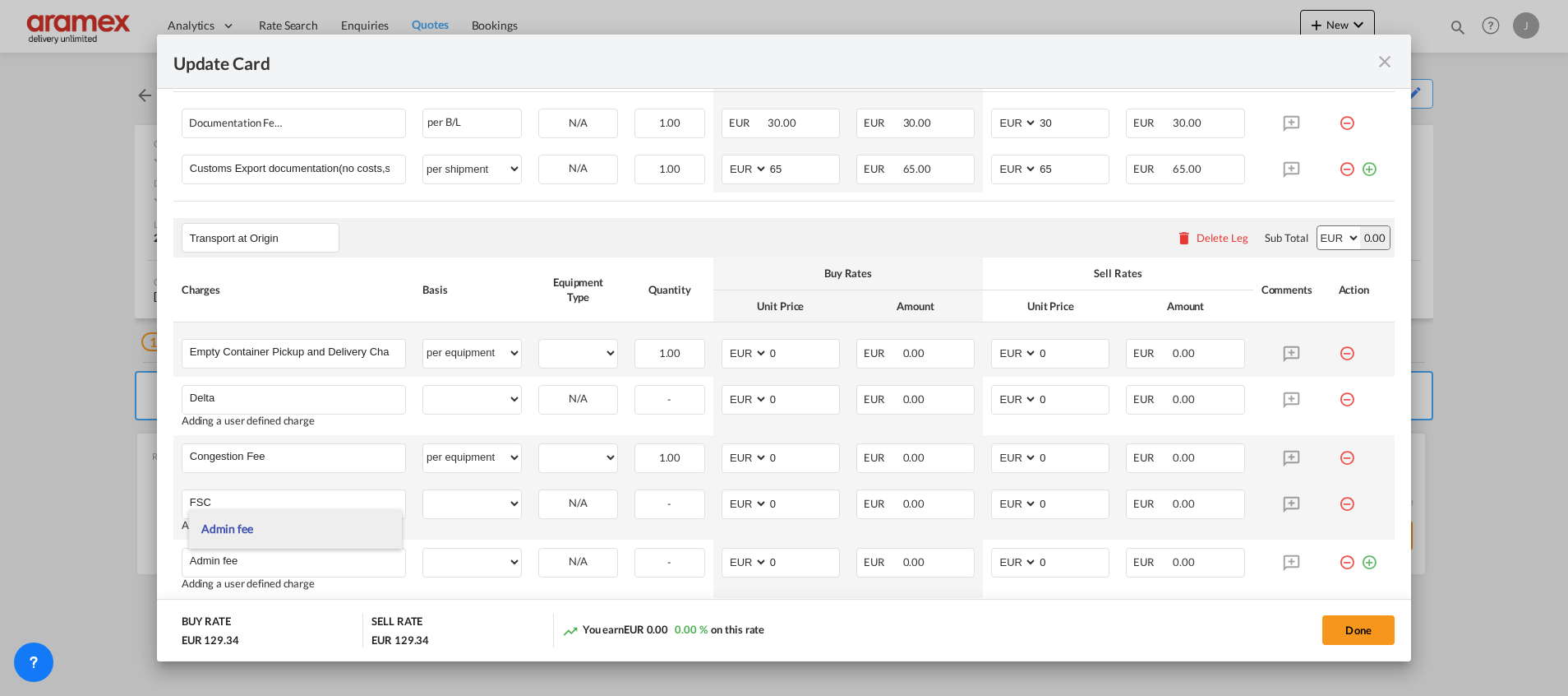
type input "Admin fee"
click at [329, 527] on li "Admin fee" at bounding box center [295, 528] width 213 height 39
select select "per container"
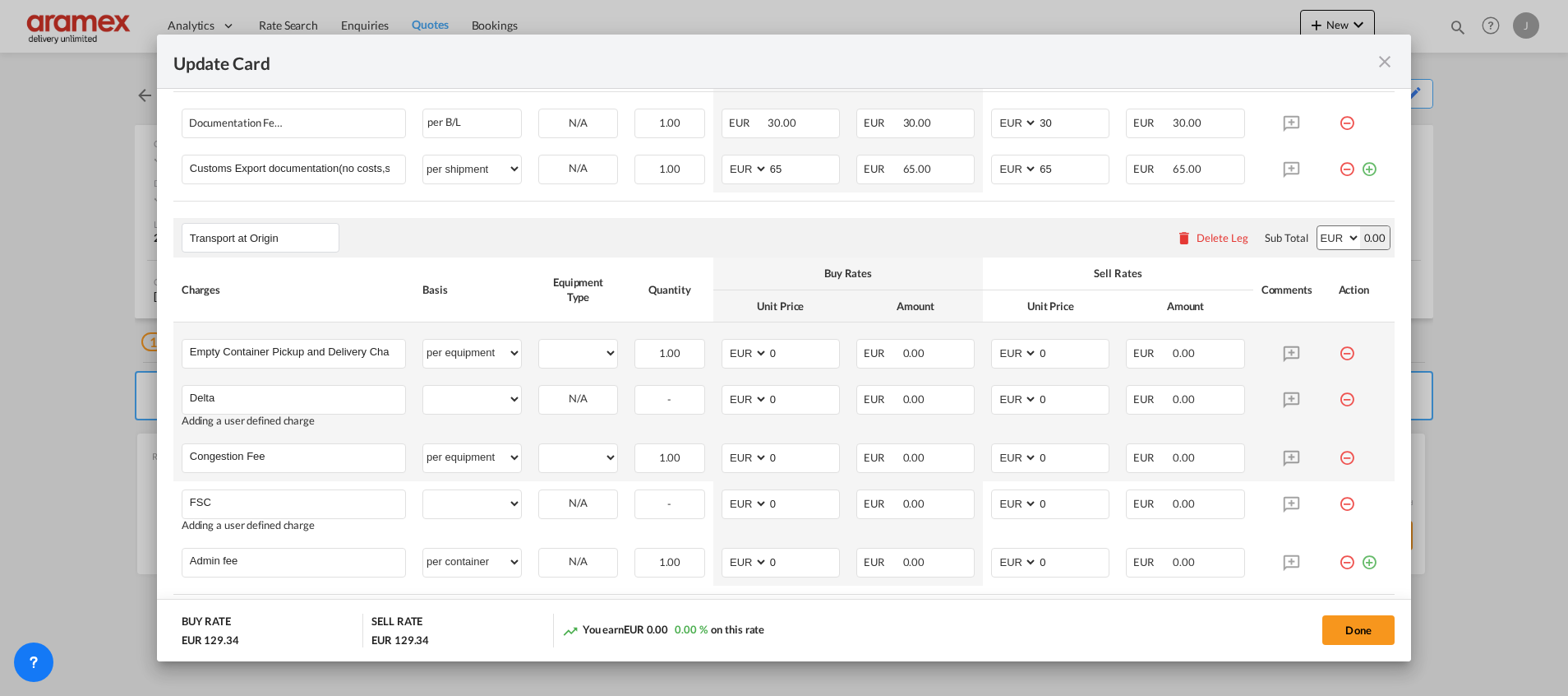
click at [475, 377] on td "per equipment per container per B/L per shipping bill per shipment % on pickup …" at bounding box center [471, 405] width 116 height 58
click at [460, 402] on select "per equipment per container per B/L per shipping bill per shipment % on pickup …" at bounding box center [472, 399] width 97 height 27
select select "per equipment"
click at [423, 385] on select "per equipment per container per B/L per shipping bill per shipment % on pickup …" at bounding box center [472, 399] width 97 height 27
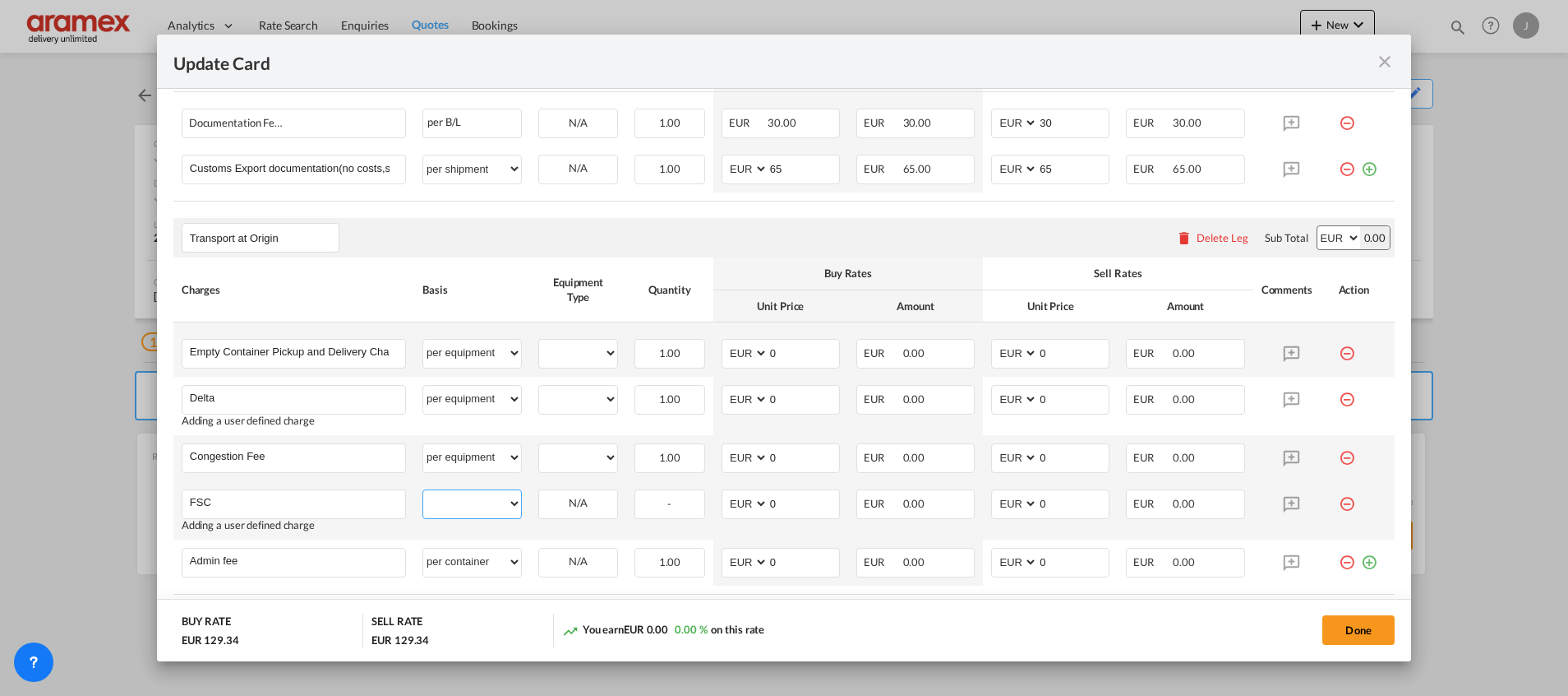
click at [484, 502] on select "per equipment per container per B/L per shipping bill per shipment % on pickup …" at bounding box center [472, 504] width 97 height 27
select select "per equipment"
click at [423, 490] on select "per equipment per container per B/L per shipping bill per shipment % on pickup …" at bounding box center [472, 504] width 97 height 27
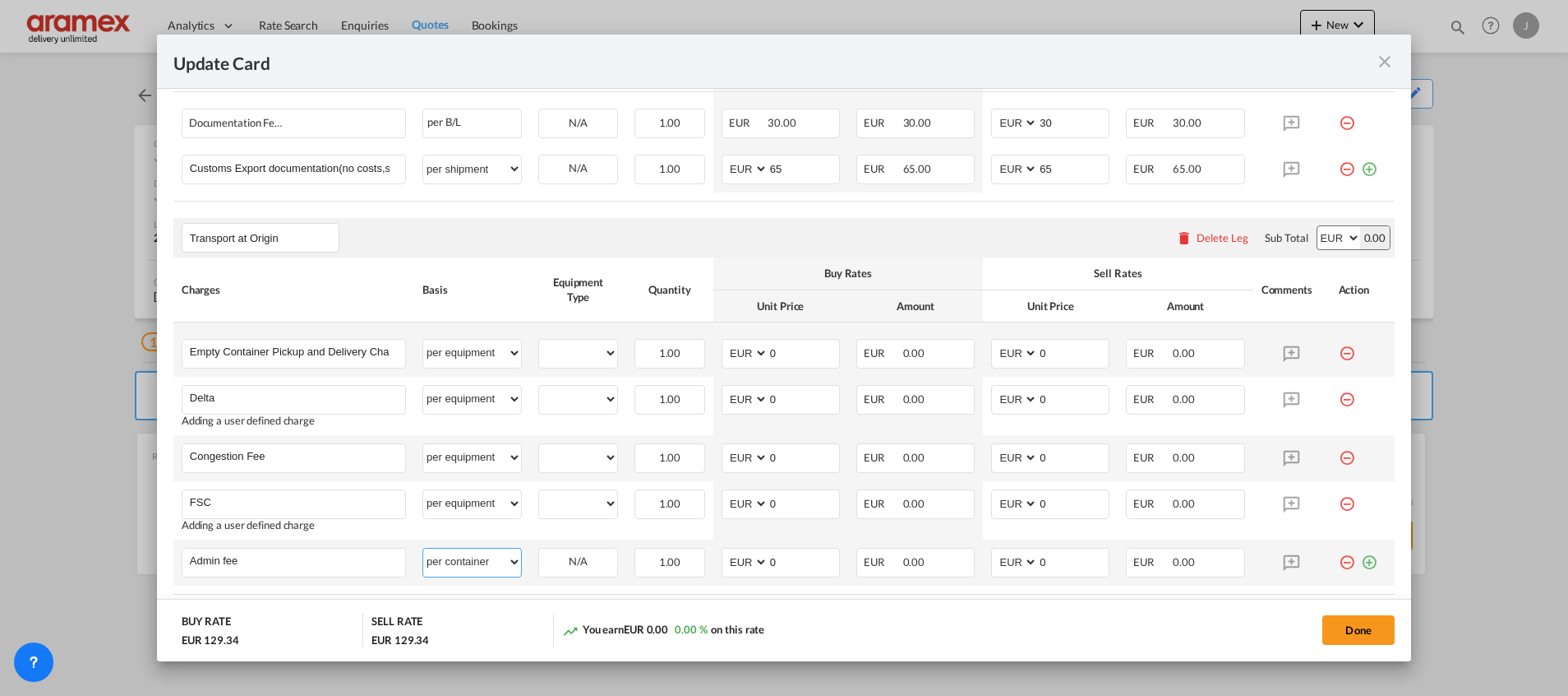
click at [470, 574] on select "per equipment per container per B/L per shipping bill per shipment % on pickup …" at bounding box center [472, 562] width 97 height 27
select select "per equipment"
click at [423, 549] on select "per equipment per container per B/L per shipping bill per shipment % on pickup …" at bounding box center [472, 562] width 97 height 27
drag, startPoint x: 554, startPoint y: 356, endPoint x: 557, endPoint y: 367, distance: 11.4
click at [554, 356] on select "20GP" at bounding box center [578, 353] width 78 height 22
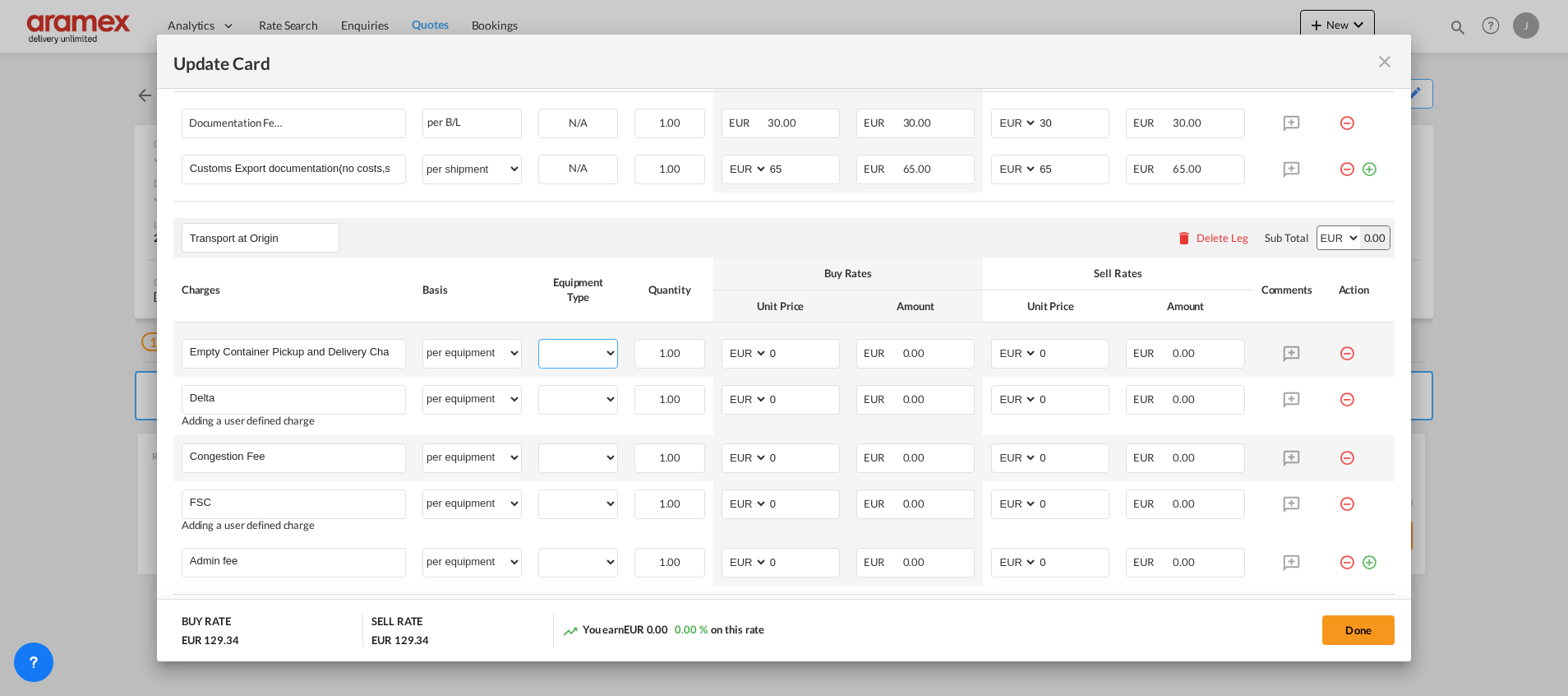
select select "20GP"
click at [539, 342] on select "20GP" at bounding box center [578, 353] width 78 height 22
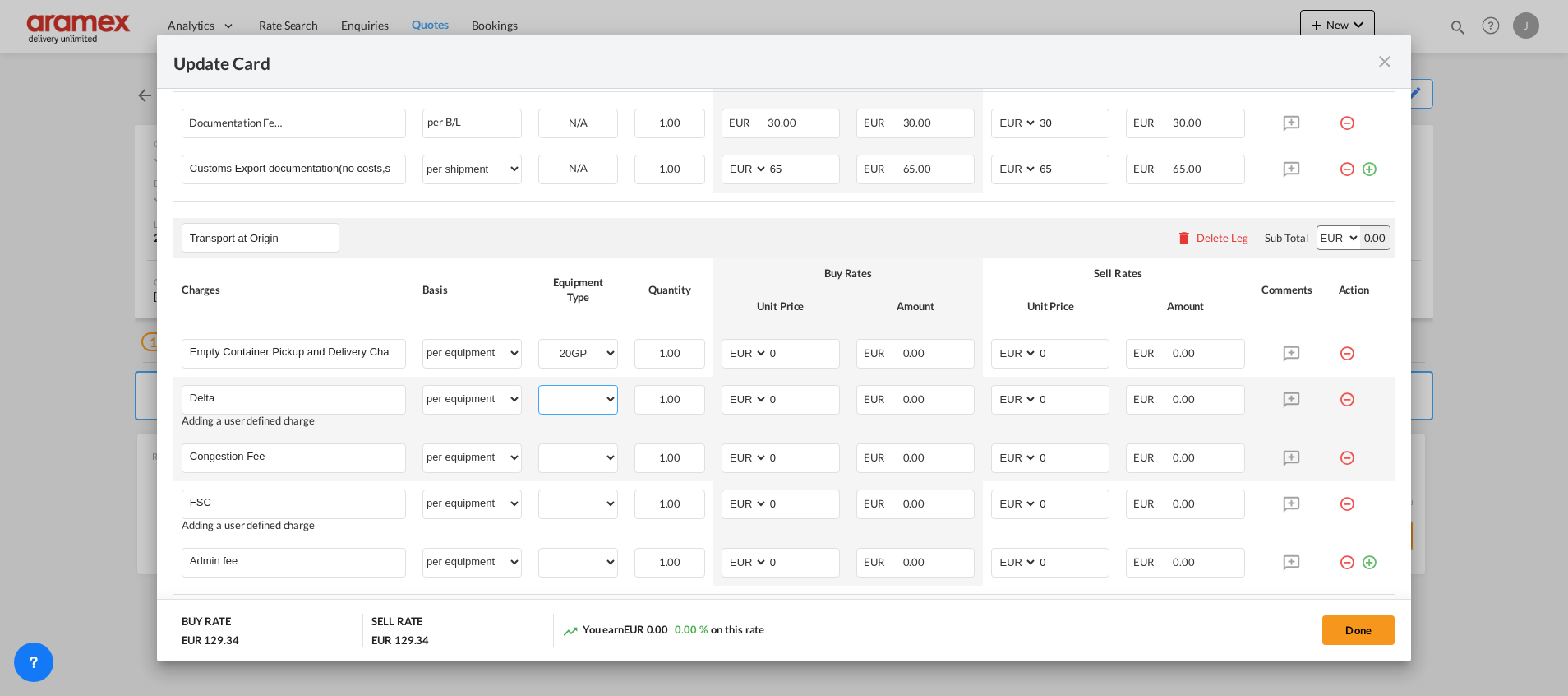
click at [564, 403] on select "20GP" at bounding box center [578, 399] width 78 height 22
select select "20GP"
click at [539, 388] on select "20GP" at bounding box center [578, 399] width 78 height 22
click at [568, 453] on select "20GP" at bounding box center [578, 457] width 78 height 22
select select "20GP"
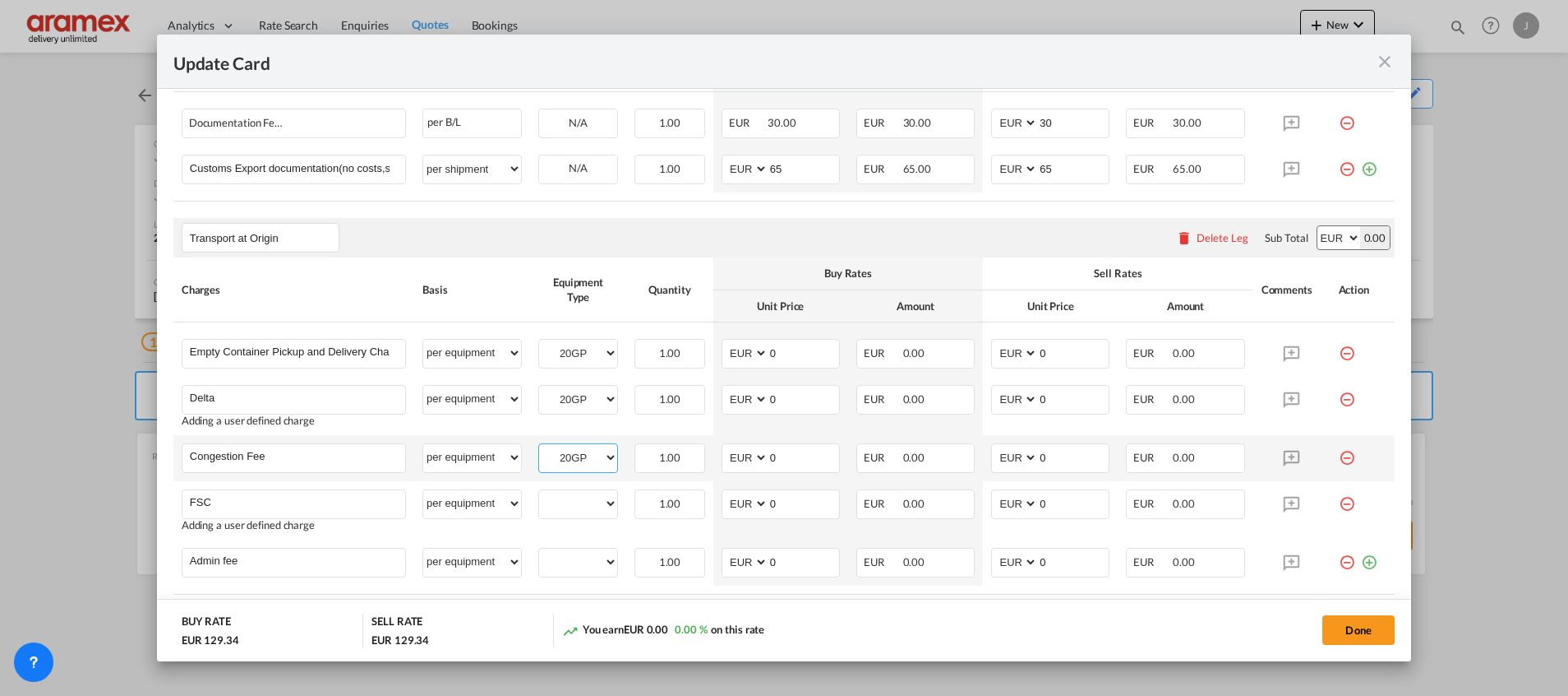
click at [539, 446] on select "20GP" at bounding box center [578, 457] width 78 height 22
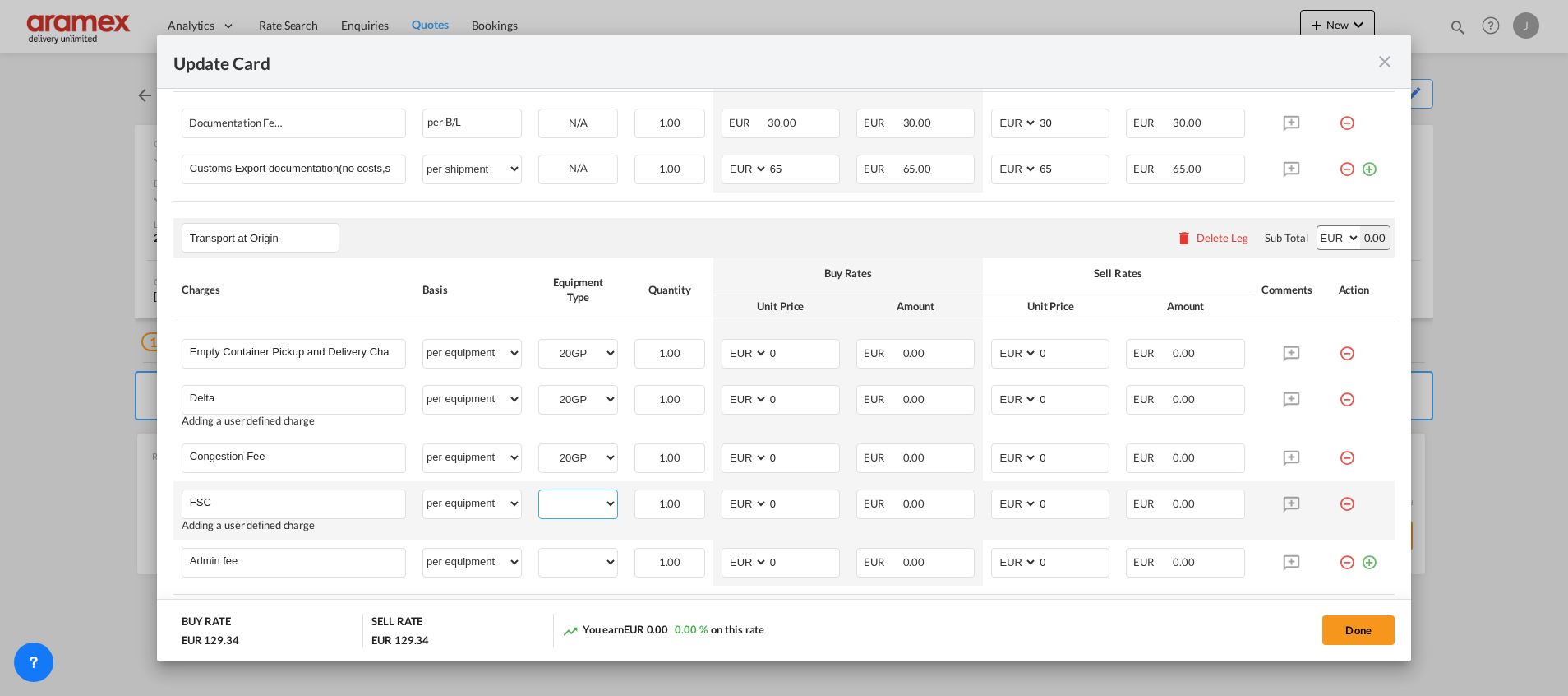
drag, startPoint x: 578, startPoint y: 502, endPoint x: 578, endPoint y: 511, distance: 9.0
click at [578, 502] on select "20GP" at bounding box center [578, 503] width 78 height 22
select select "20GP"
click at [539, 492] on select "20GP" at bounding box center [578, 503] width 78 height 22
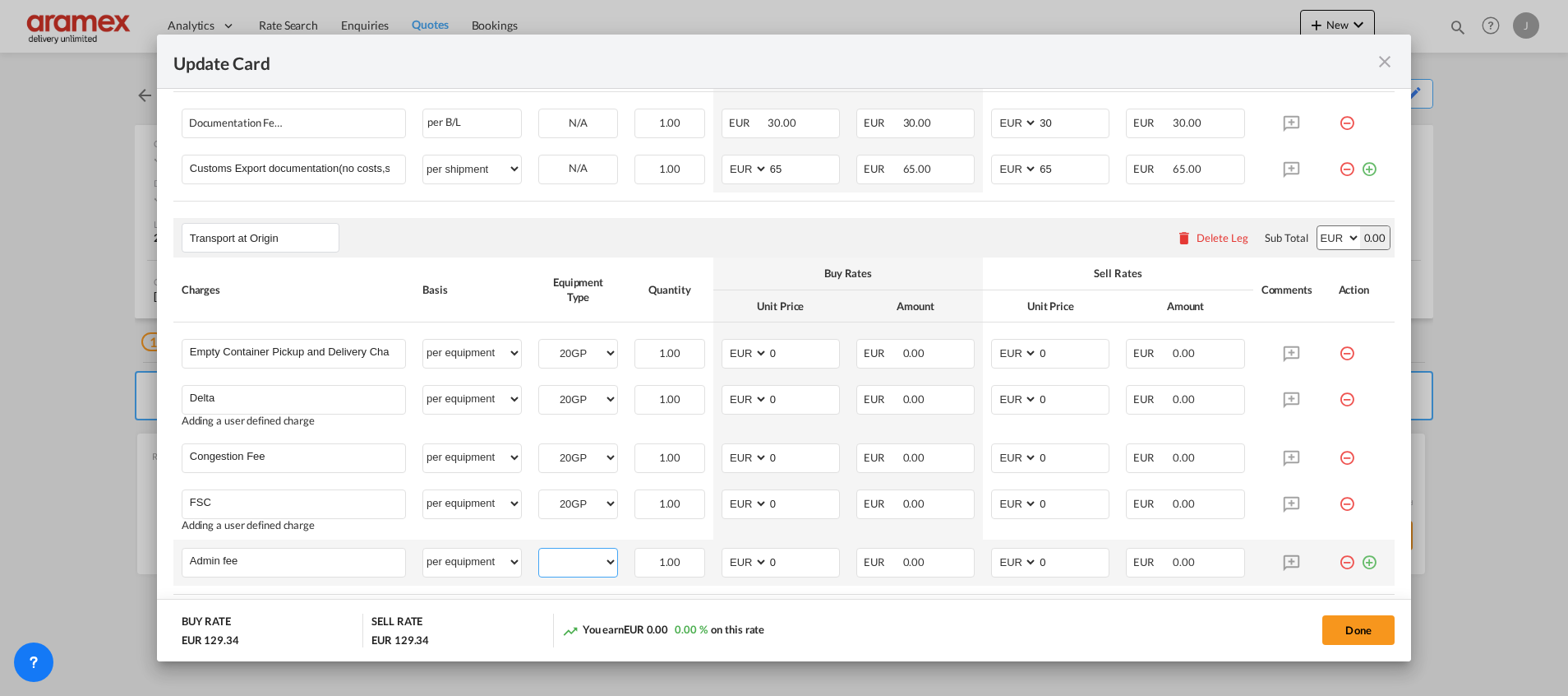
click at [565, 567] on select "20GP" at bounding box center [578, 561] width 78 height 22
select select "20GP"
click at [539, 551] on select "20GP" at bounding box center [578, 561] width 78 height 22
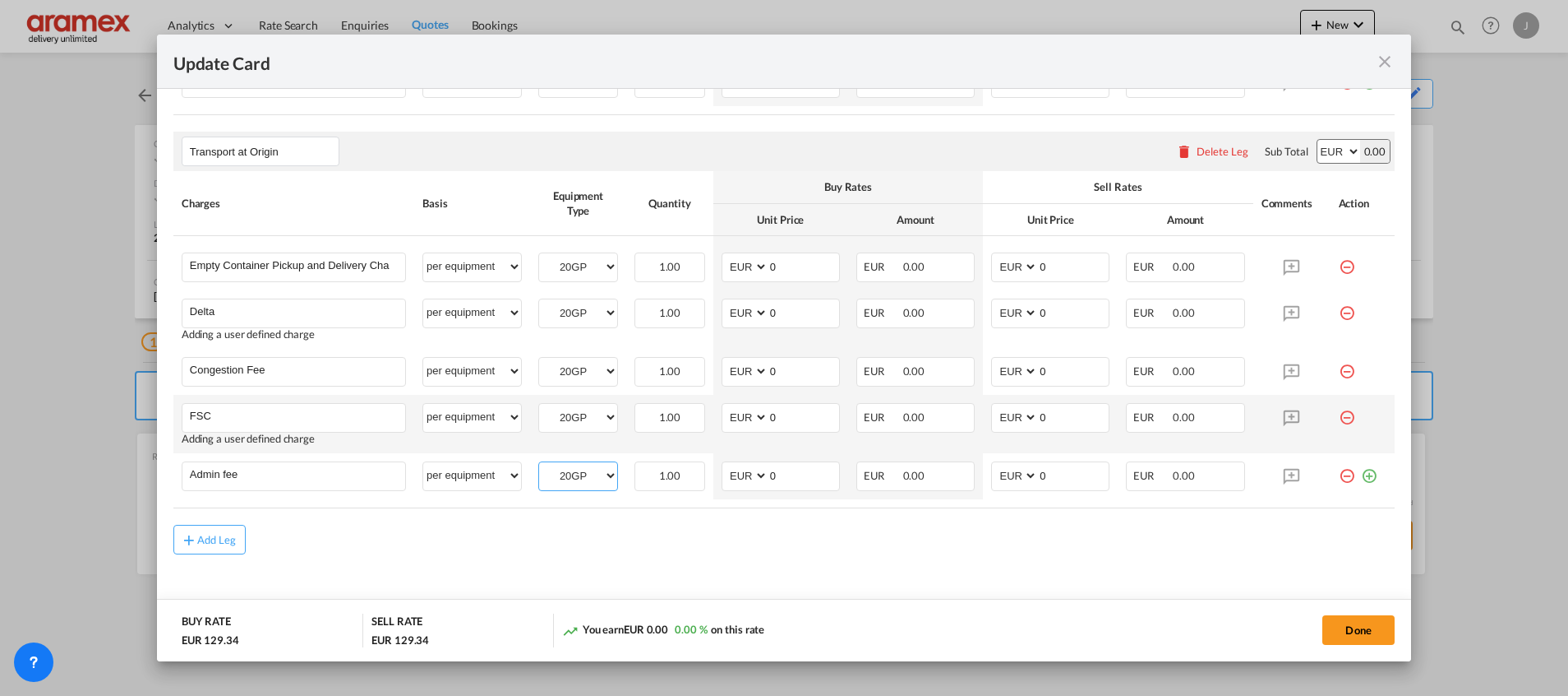
scroll to position [829, 0]
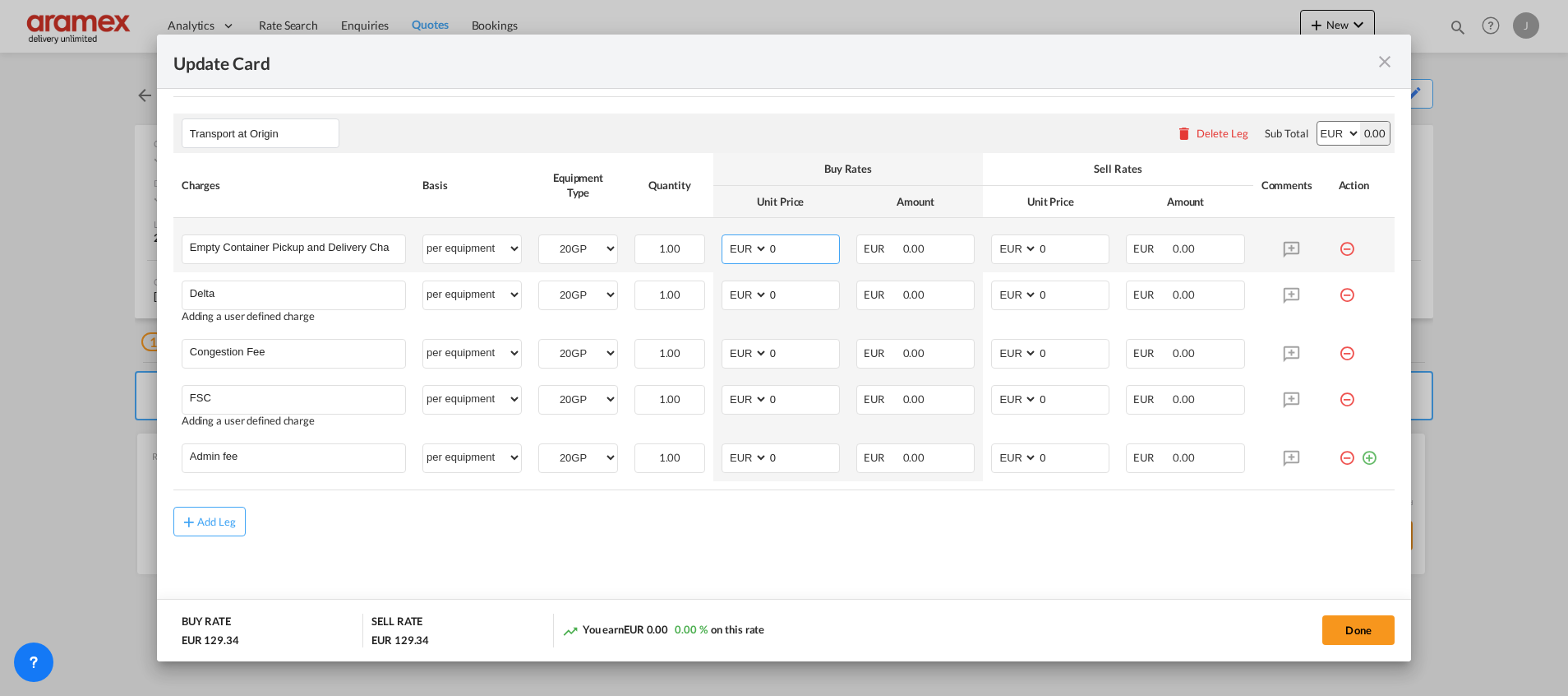
drag, startPoint x: 782, startPoint y: 252, endPoint x: 738, endPoint y: 247, distance: 44.3
click at [743, 247] on md-input-container "AED AFN ALL AMD ANG AOA ARS AUD AWG AZN BAM BBD BDT BGN BHD BIF BMD BND BOB BRL…" at bounding box center [781, 249] width 118 height 30
type input "265"
drag, startPoint x: 1025, startPoint y: 255, endPoint x: 957, endPoint y: 262, distance: 68.4
click at [957, 262] on tr "Empty Container Pickup and Delivery Charge Please Enter User Defined Charges Ca…" at bounding box center [784, 245] width 1221 height 54
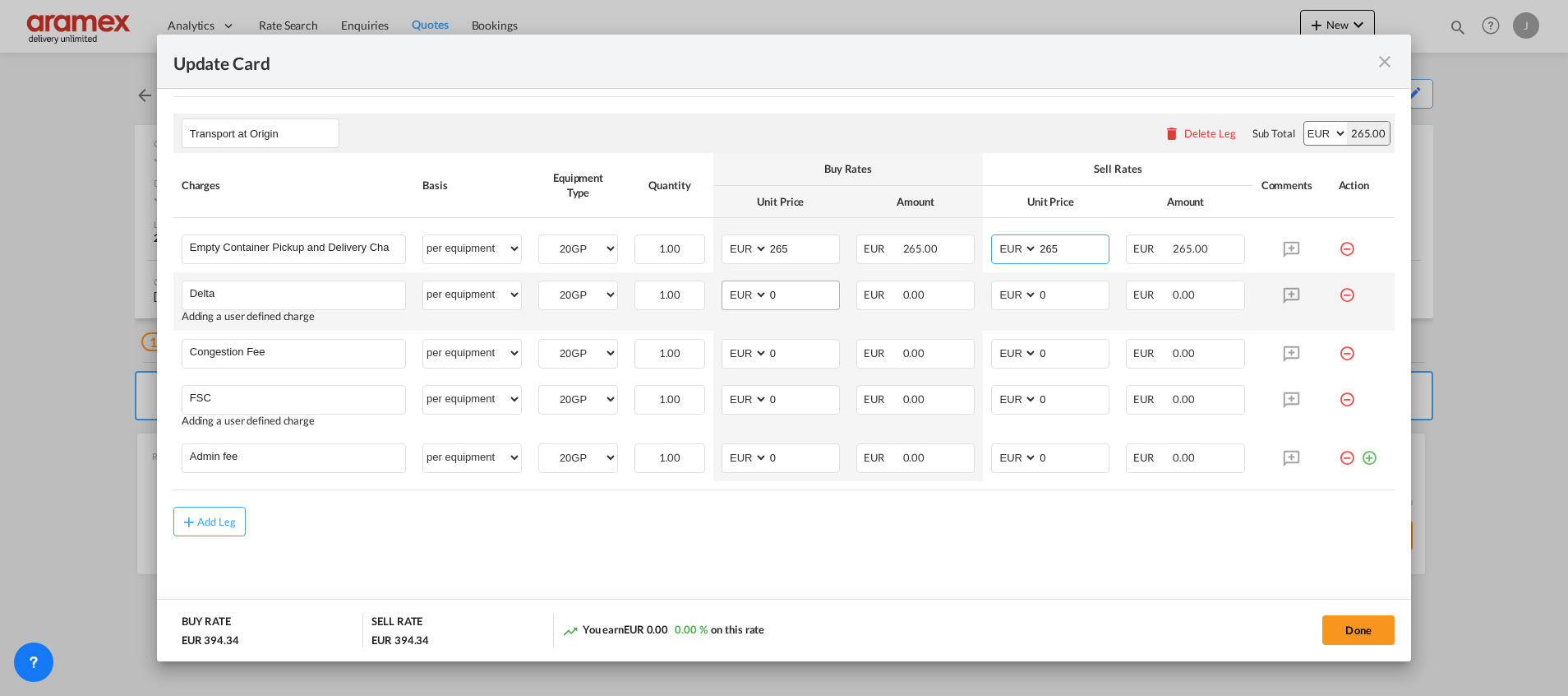
type input "265"
drag, startPoint x: 769, startPoint y: 298, endPoint x: 721, endPoint y: 297, distance: 48.0
click at [721, 297] on md-input-container "AED AFN ALL AMD ANG AOA ARS AUD AWG AZN BAM BBD BDT BGN BHD BIF BMD BND BOB BRL…" at bounding box center [781, 294] width 118 height 30
type input "65"
drag, startPoint x: 1045, startPoint y: 286, endPoint x: 977, endPoint y: 289, distance: 68.1
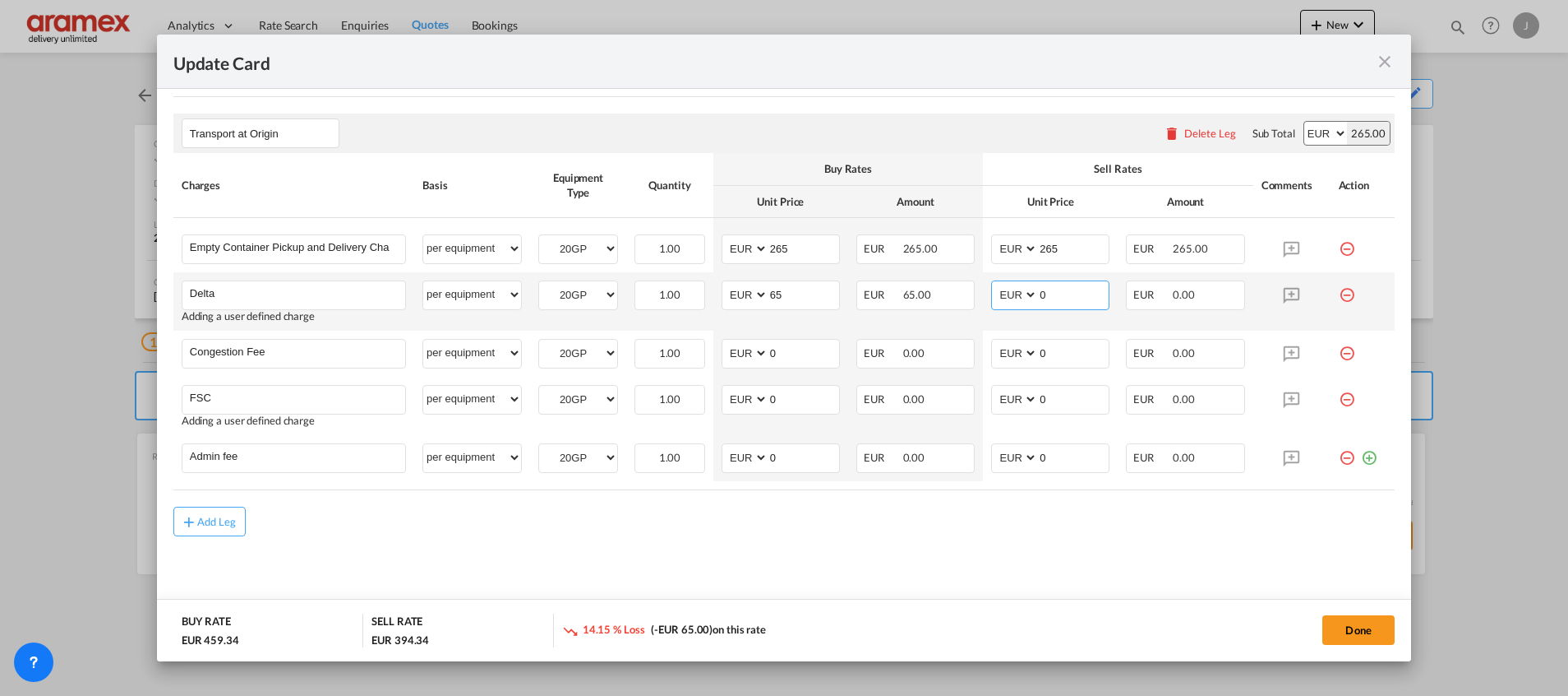
click at [983, 289] on td "AED AFN ALL AMD ANG AOA ARS AUD AWG AZN BAM BBD BDT BGN BHD BIF BMD BND BOB BRL…" at bounding box center [1050, 301] width 135 height 58
type input "65"
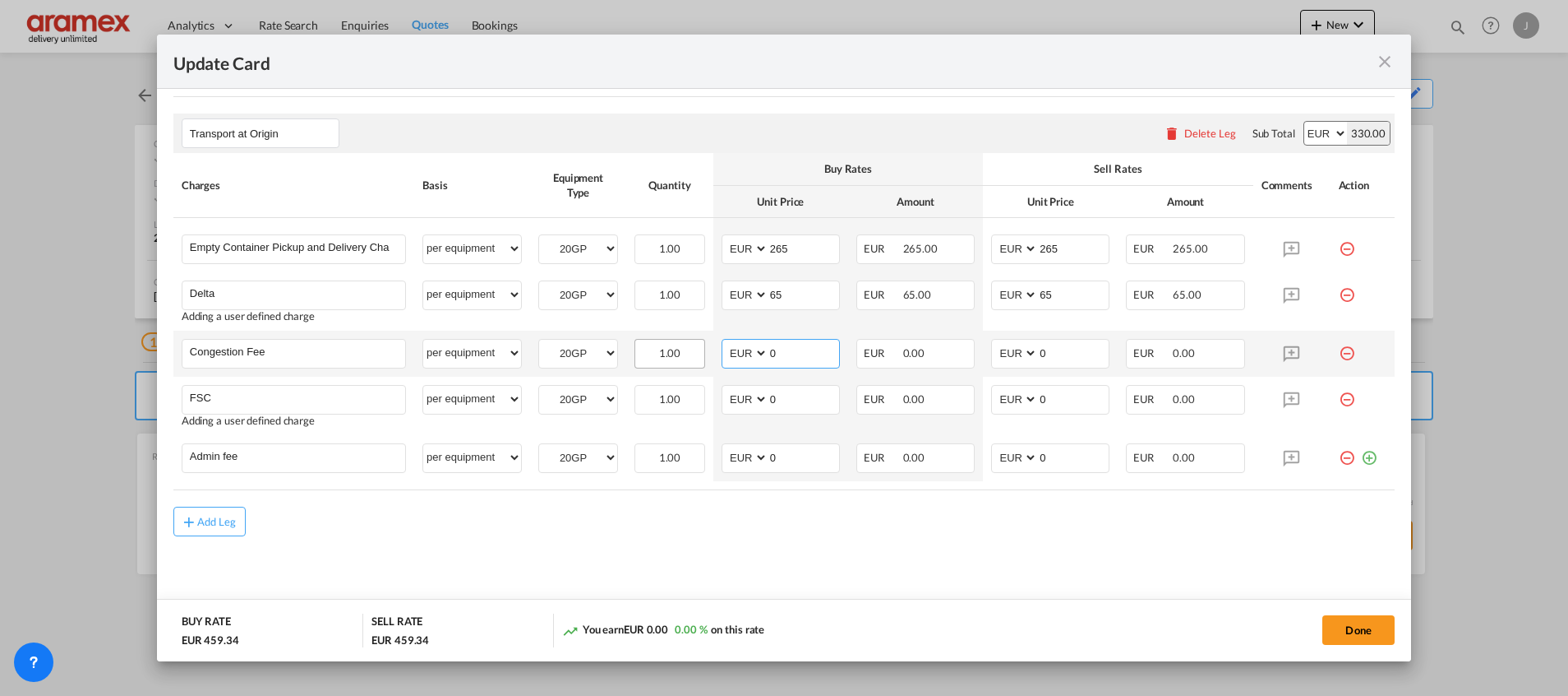
drag, startPoint x: 790, startPoint y: 352, endPoint x: 694, endPoint y: 357, distance: 96.1
click at [697, 356] on tr "Congestion Fee Please Enter User Defined Charges Cannot Be Published per equipm…" at bounding box center [784, 354] width 1221 height 46
type input "17"
click at [1059, 338] on td "AED AFN ALL AMD ANG AOA ARS AUD AWG AZN BAM BBD BDT BGN BHD BIF BMD BND BOB BRL…" at bounding box center [1050, 354] width 135 height 46
drag, startPoint x: 1056, startPoint y: 350, endPoint x: 977, endPoint y: 356, distance: 79.2
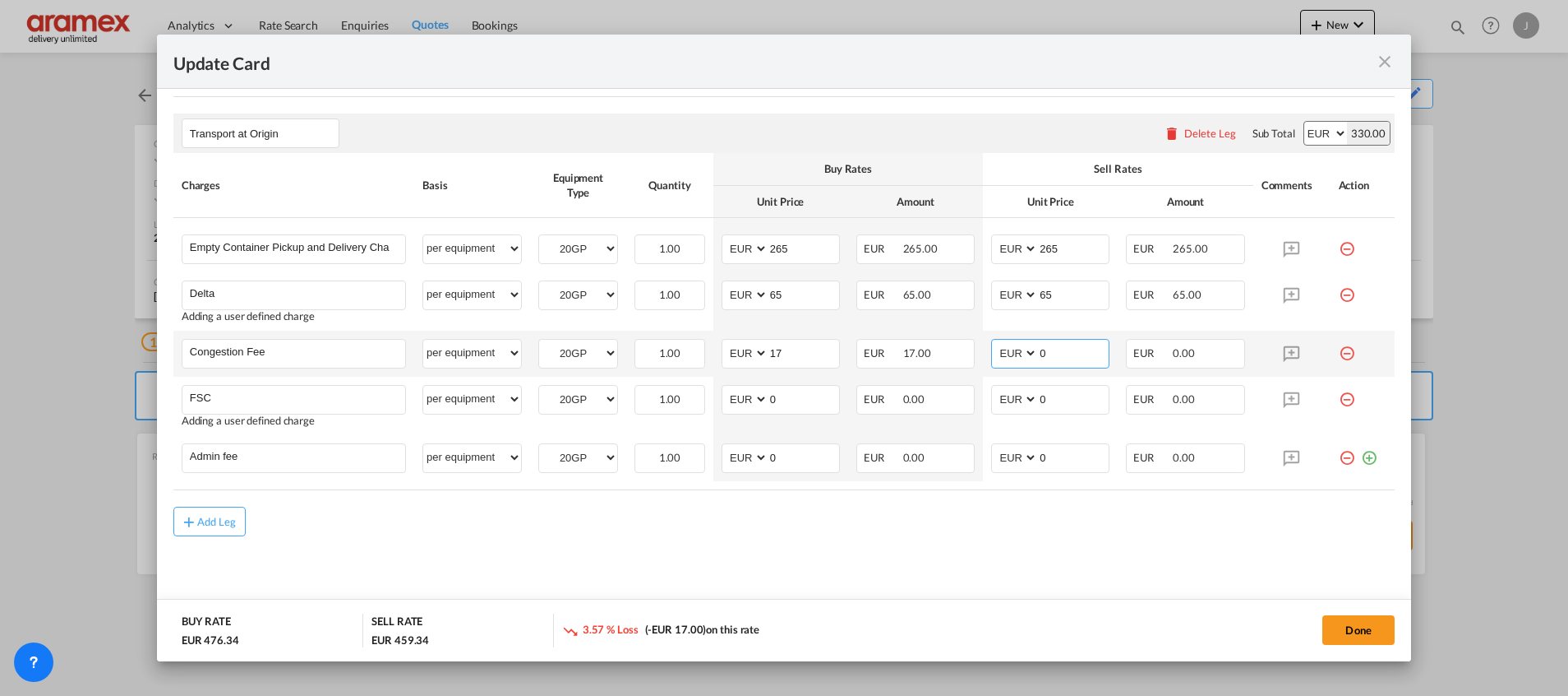
click at [983, 356] on td "AED AFN ALL AMD ANG AOA ARS AUD AWG AZN BAM BBD BDT BGN BHD BIF BMD BND BOB BRL…" at bounding box center [1050, 354] width 135 height 46
type input "17"
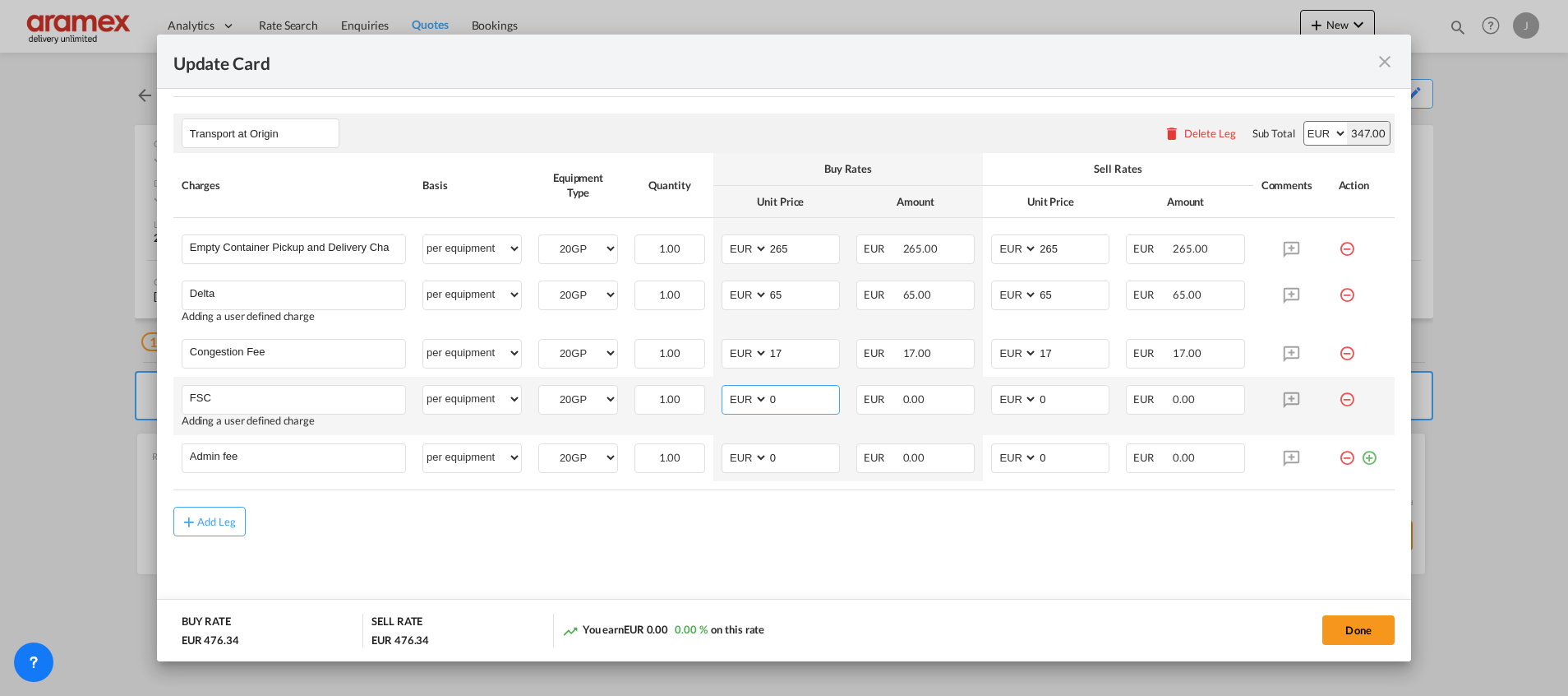
drag, startPoint x: 784, startPoint y: 402, endPoint x: 832, endPoint y: 421, distance: 51.6
click at [747, 402] on md-input-container "AED AFN ALL AMD ANG AOA ARS AUD AWG AZN BAM BBD BDT BGN BHD BIF BMD BND BOB BRL…" at bounding box center [781, 400] width 118 height 30
click at [870, 557] on md-content "Main Freight Please enter leg name Leg Name Already Exists Delete Leg Sub Total…" at bounding box center [784, 152] width 1221 height 938
drag, startPoint x: 783, startPoint y: 397, endPoint x: 744, endPoint y: 400, distance: 39.1
click at [744, 400] on md-input-container "AED AFN ALL AMD ANG AOA ARS AUD AWG AZN BAM BBD BDT BGN BHD BIF BMD BND BOB BRL…" at bounding box center [781, 400] width 118 height 30
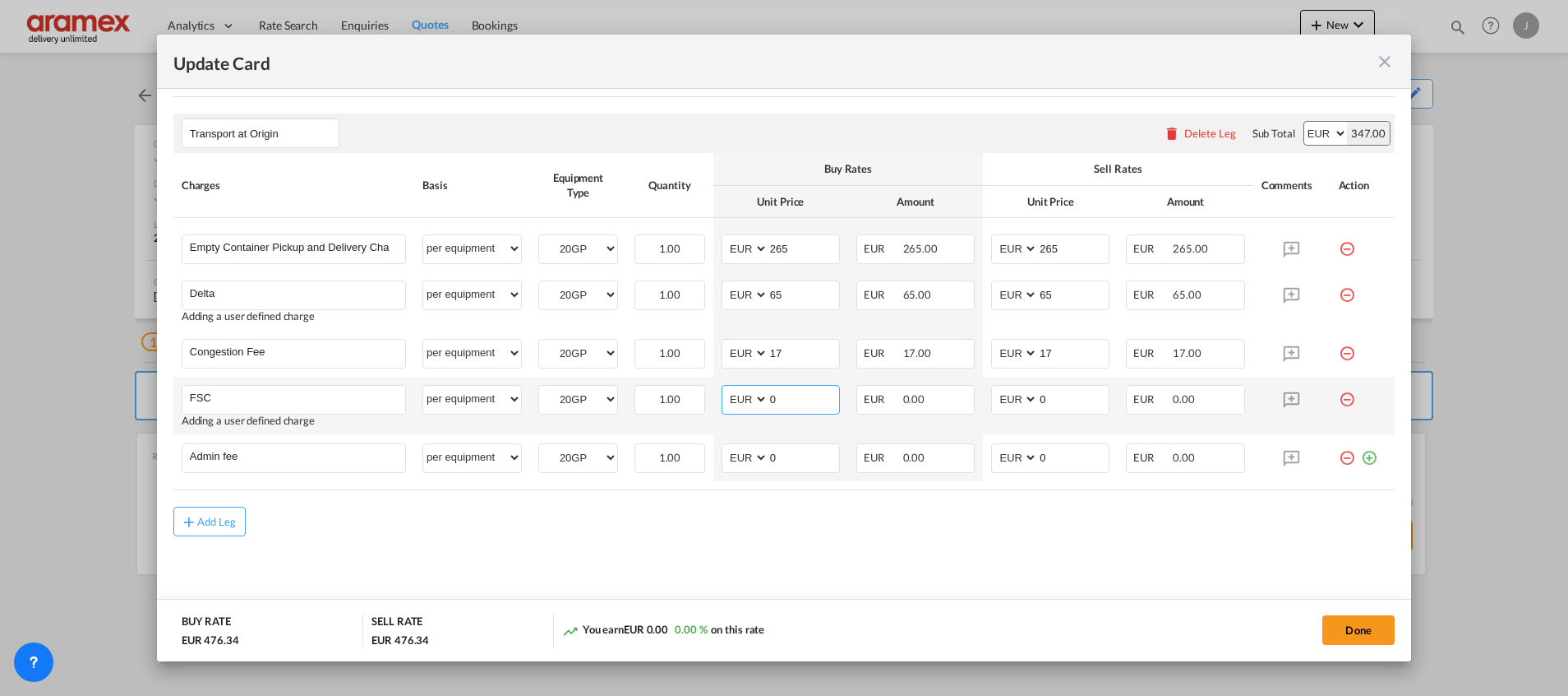
paste input "€ 24.29"
click at [781, 395] on input "€ 24.29" at bounding box center [804, 398] width 71 height 25
click at [781, 395] on input "24.29" at bounding box center [804, 398] width 71 height 25
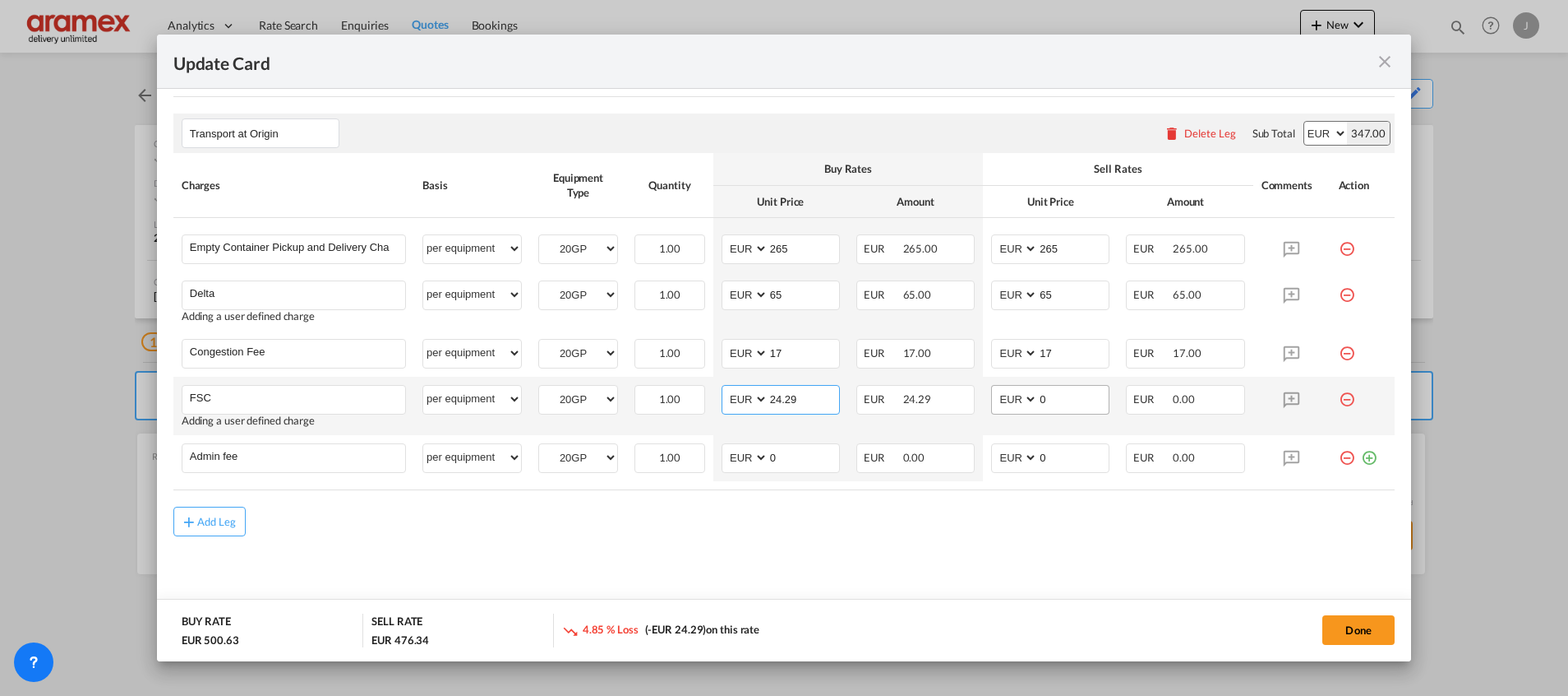
type input "24.29"
drag, startPoint x: 1054, startPoint y: 396, endPoint x: 983, endPoint y: 396, distance: 71.0
click at [991, 396] on md-input-container "AED AFN ALL AMD ANG AOA ARS AUD AWG AZN BAM BBD BDT BGN BHD BIF BMD BND BOB BRL…" at bounding box center [1050, 400] width 118 height 30
paste input "24.29"
type input "24.29"
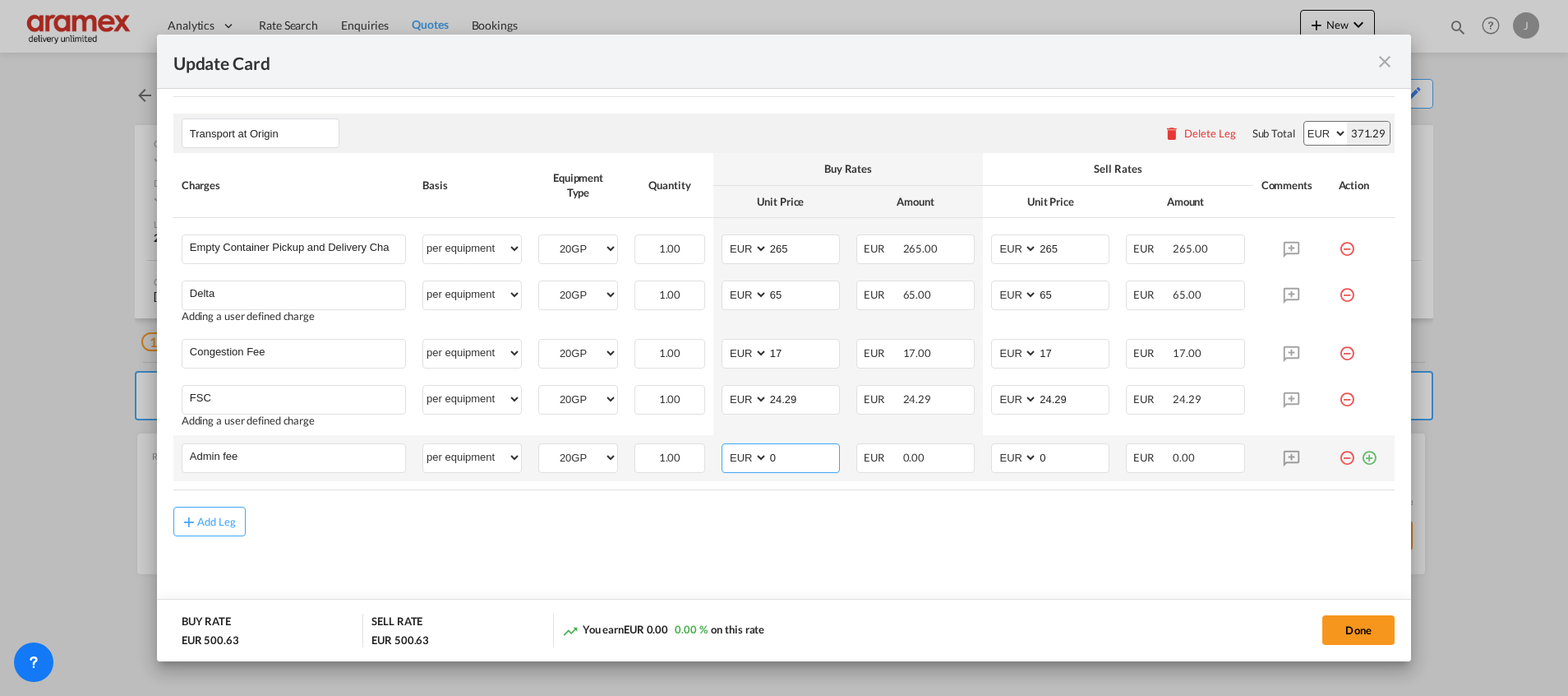
drag, startPoint x: 788, startPoint y: 457, endPoint x: 731, endPoint y: 455, distance: 57.0
click at [731, 455] on md-input-container "AED AFN ALL AMD ANG AOA ARS AUD AWG AZN BAM BBD BDT BGN BHD BIF BMD BND BOB BRL…" at bounding box center [781, 458] width 118 height 30
type input "15"
drag, startPoint x: 1053, startPoint y: 455, endPoint x: 941, endPoint y: 460, distance: 112.1
click at [943, 460] on tr "Admin fee Please Enter User Defined Charges Cannot Be Published per equipment p…" at bounding box center [784, 458] width 1221 height 46
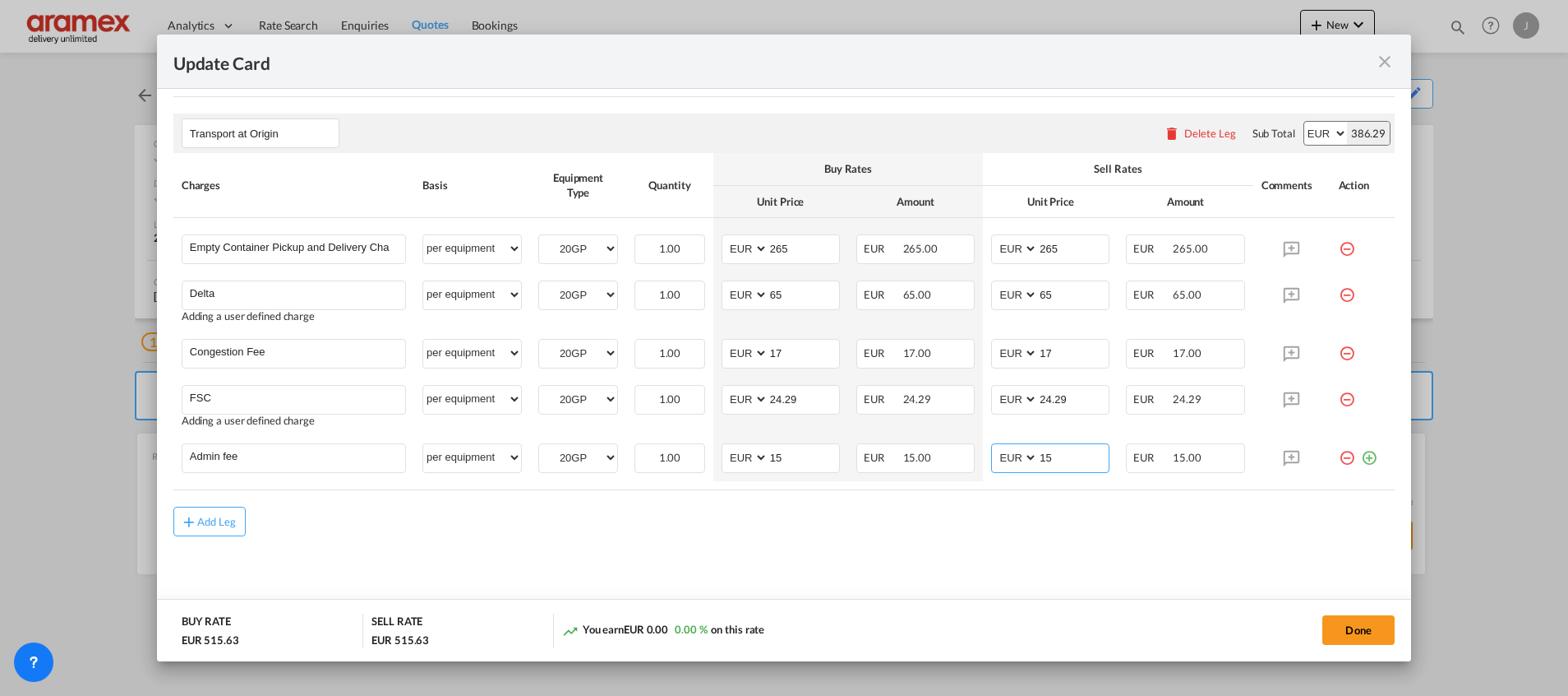
type input "15"
click at [884, 558] on md-content "Main Freight Please enter leg name Leg Name Already Exists Delete Leg Sub Total…" at bounding box center [784, 152] width 1221 height 938
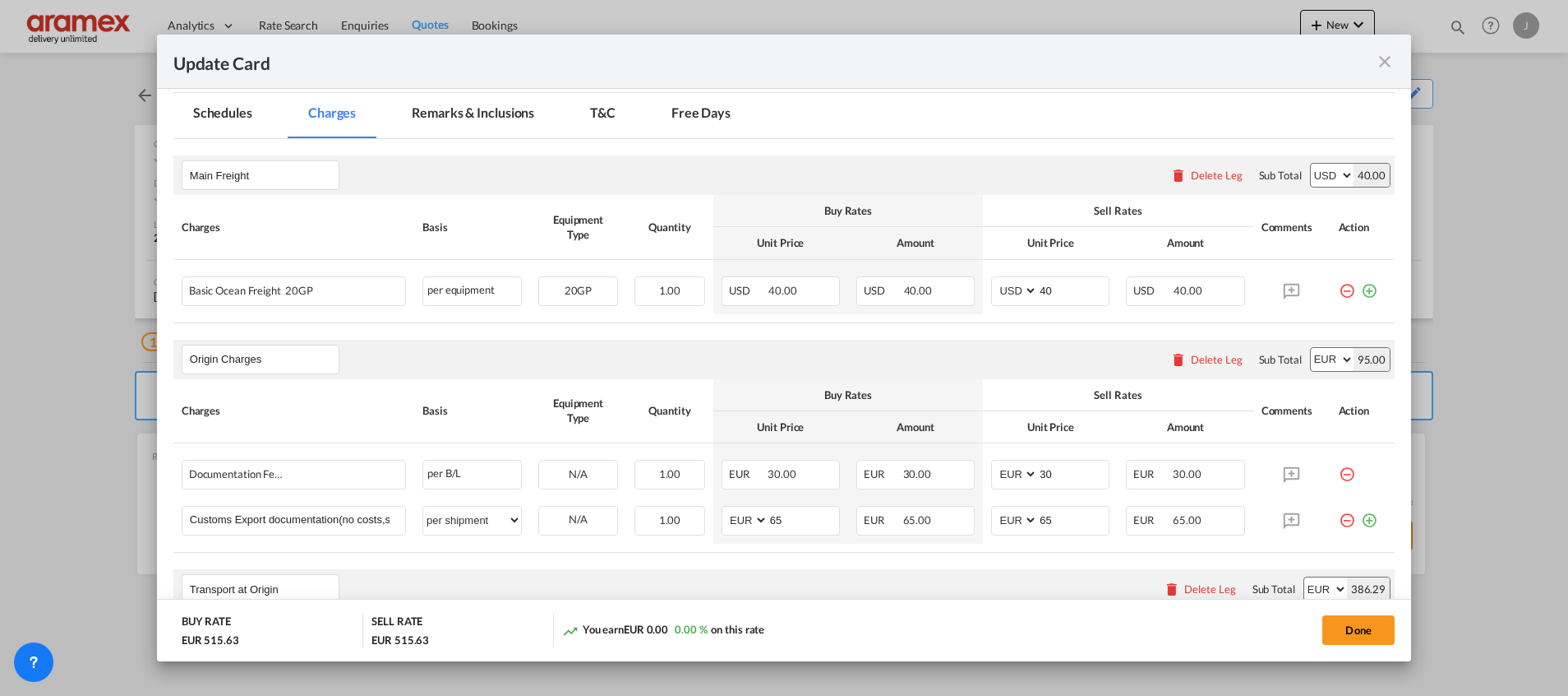
scroll to position [336, 0]
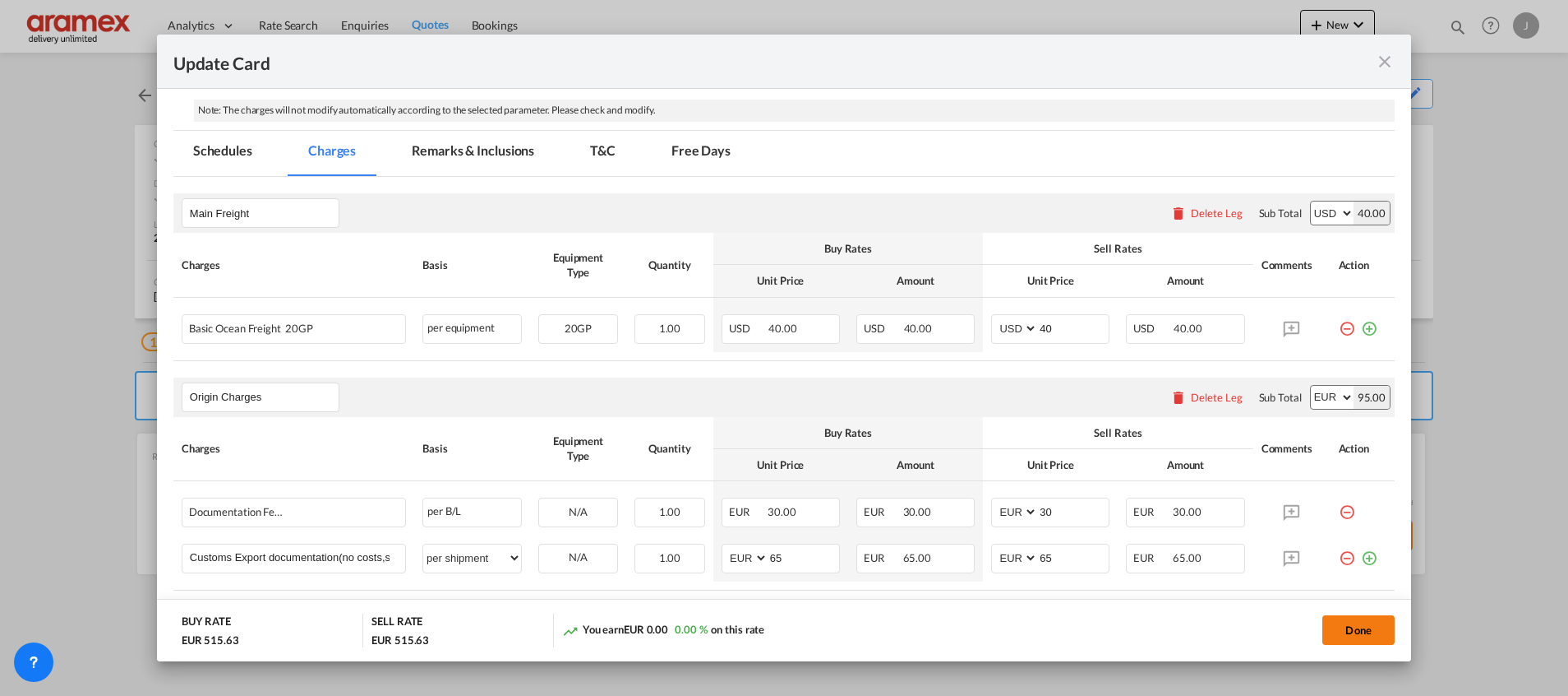
click at [1354, 620] on button "Done" at bounding box center [1359, 629] width 73 height 30
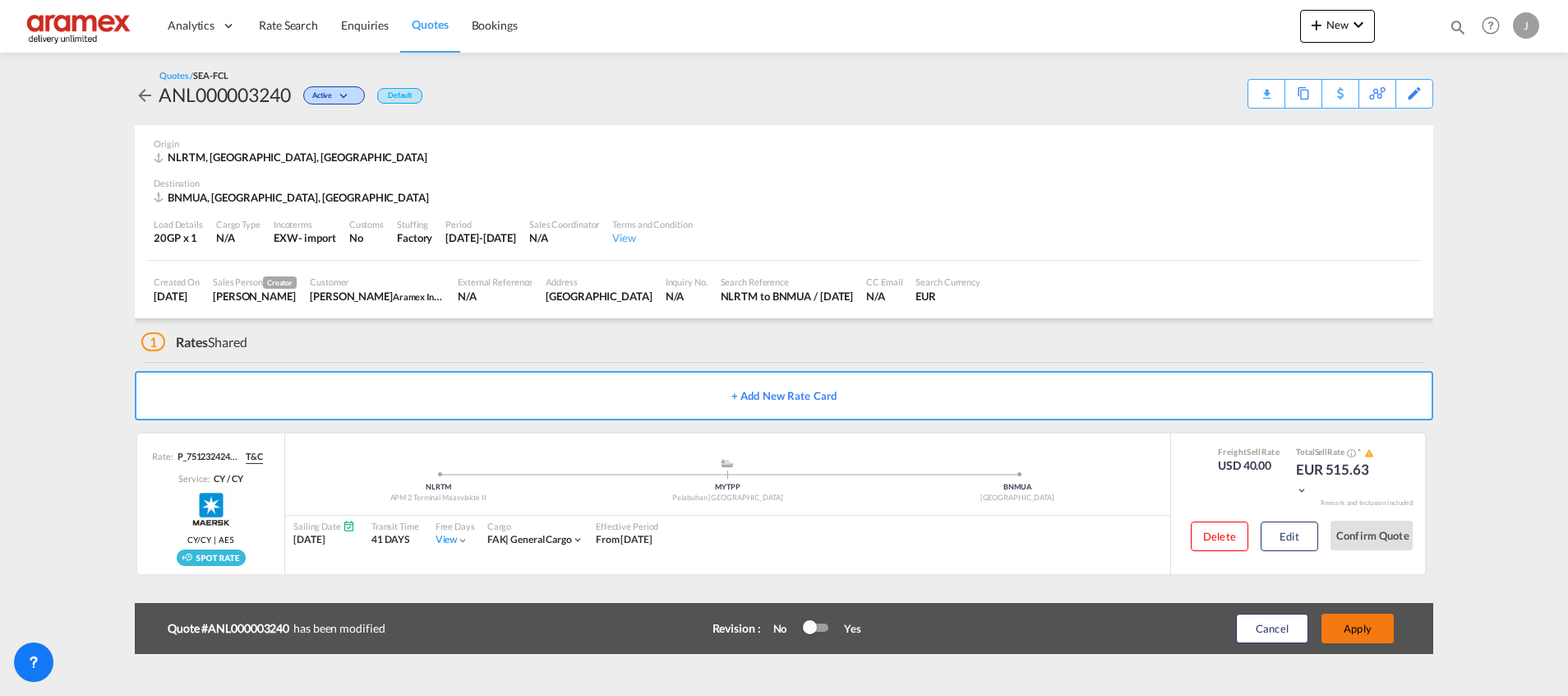
click at [1354, 620] on button "Apply" at bounding box center [1358, 628] width 73 height 30
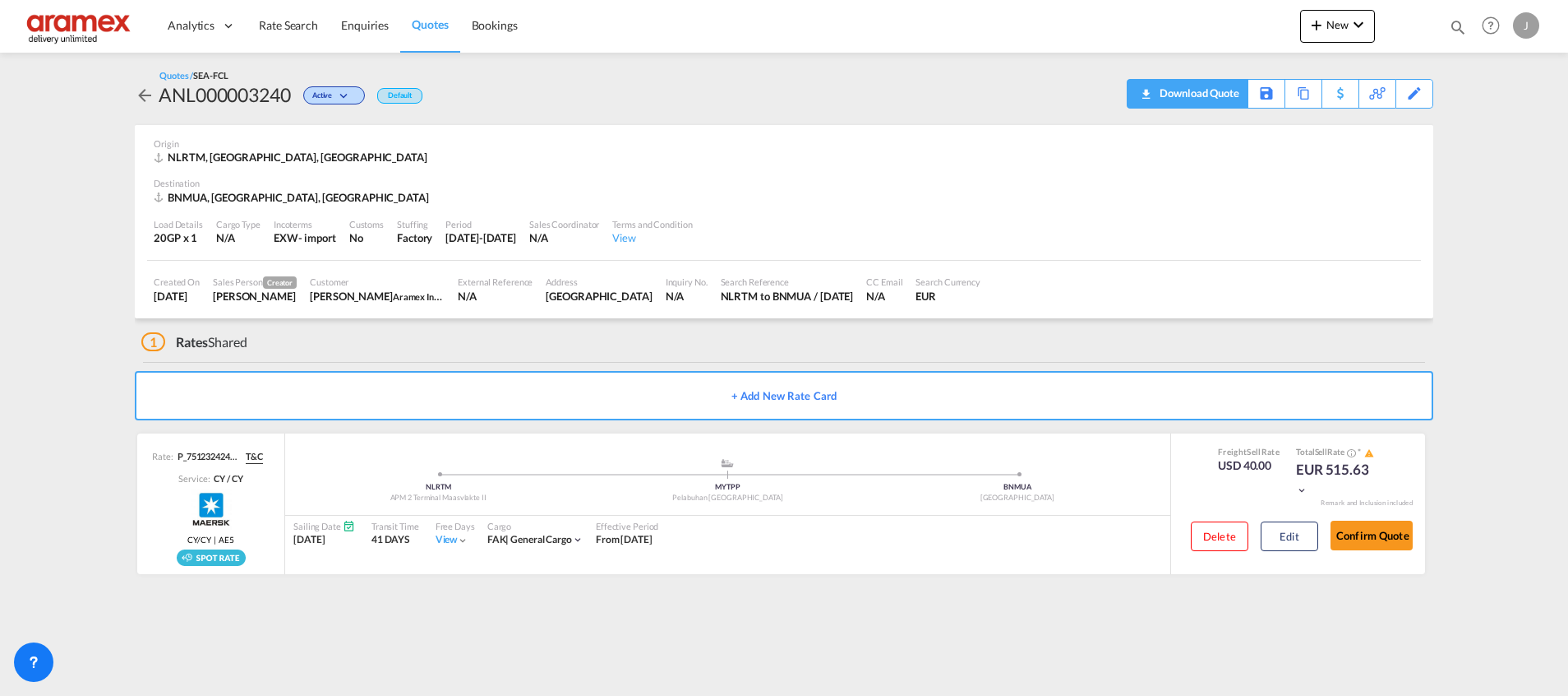
click at [1159, 98] on div "Download Quote" at bounding box center [1197, 93] width 84 height 27
